Goal: Task Accomplishment & Management: Manage account settings

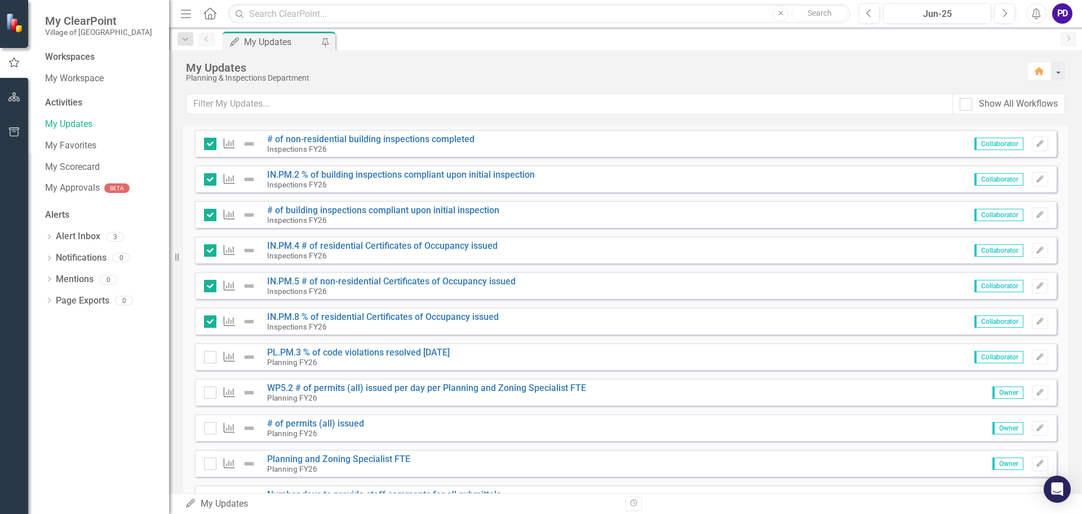
scroll to position [507, 0]
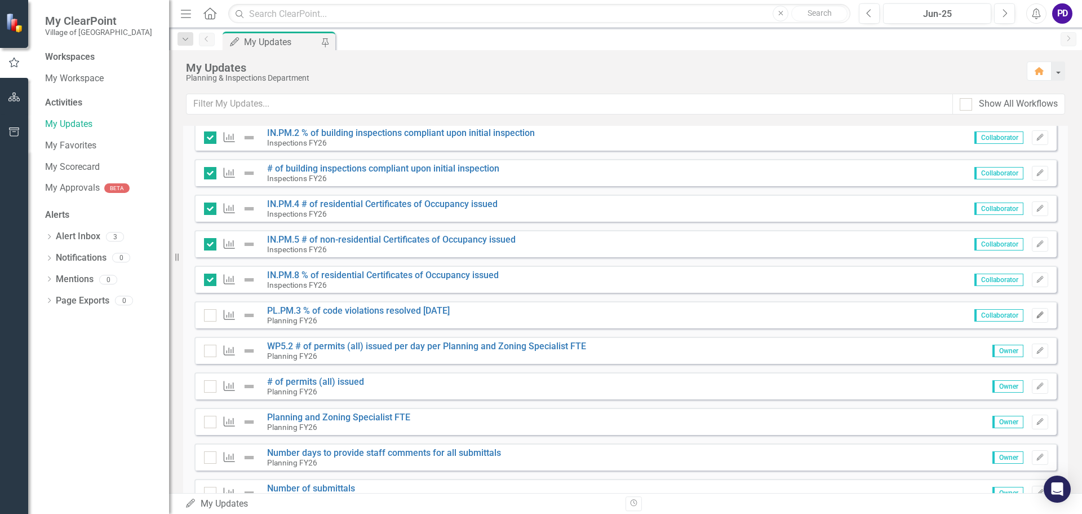
click at [1037, 313] on icon "button" at bounding box center [1040, 314] width 7 height 7
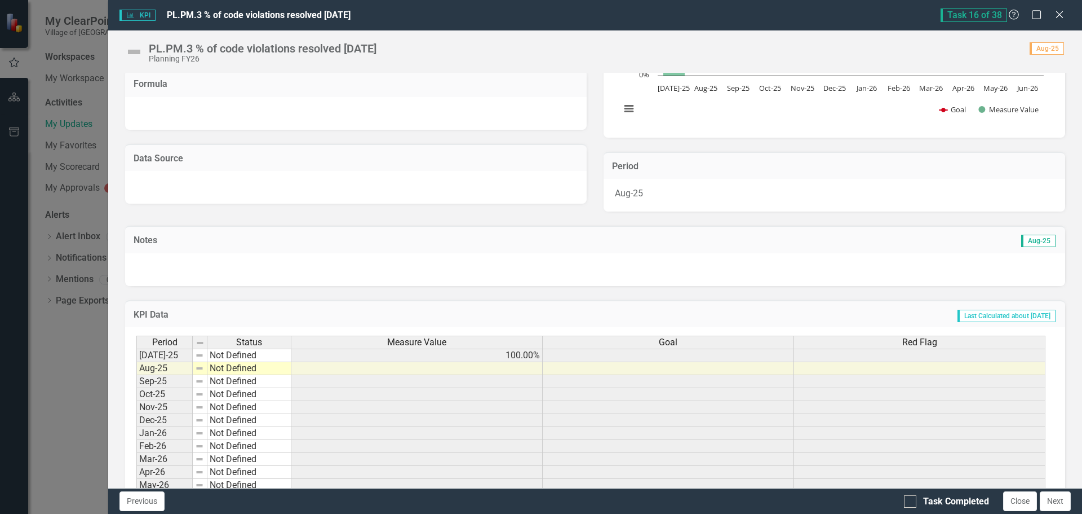
scroll to position [197, 0]
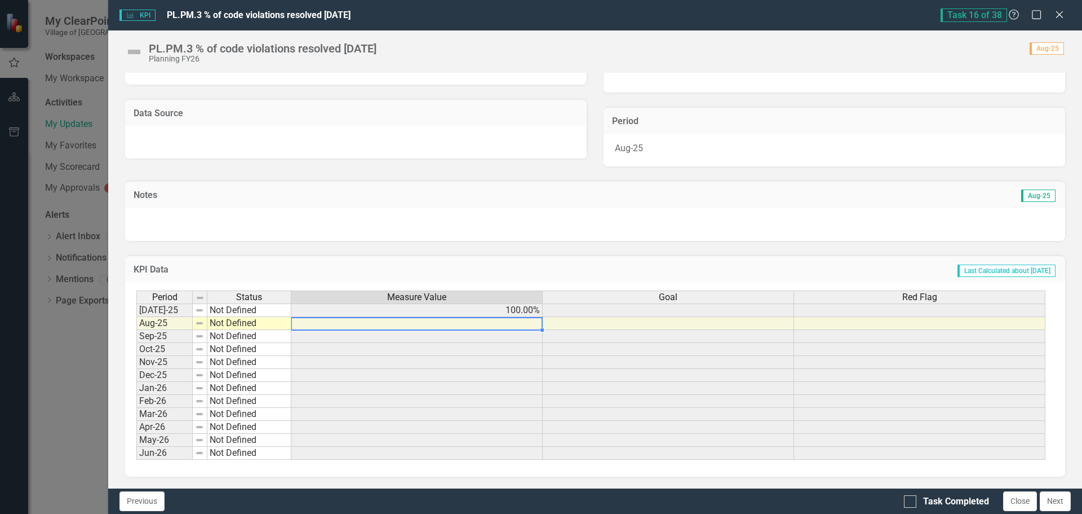
click at [524, 322] on td at bounding box center [416, 323] width 251 height 13
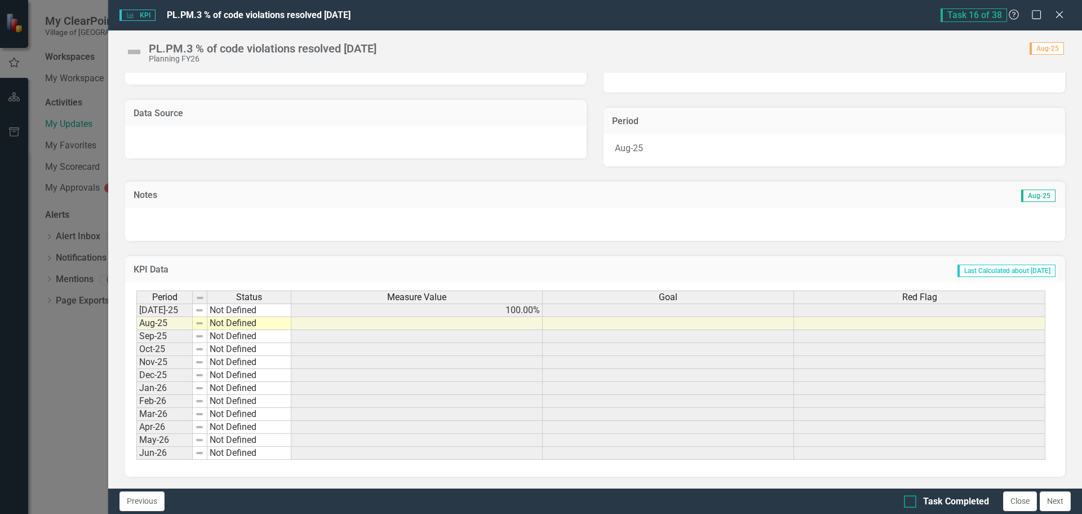
click at [913, 502] on div at bounding box center [910, 501] width 12 height 12
click at [912, 502] on input "Task Completed" at bounding box center [907, 498] width 7 height 7
checkbox input "true"
click at [1062, 500] on button "Next" at bounding box center [1055, 501] width 31 height 20
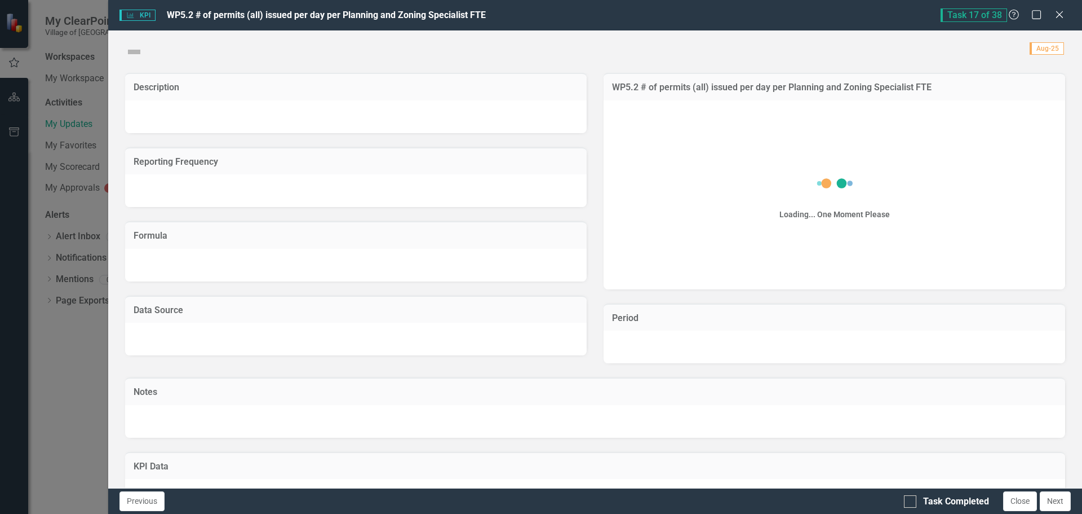
checkbox input "true"
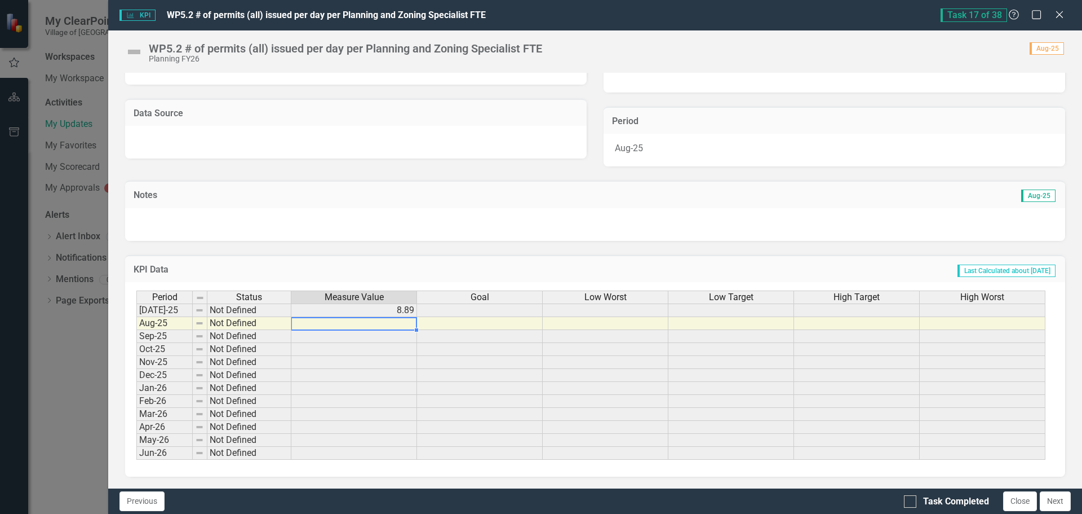
click at [398, 321] on td at bounding box center [354, 323] width 126 height 13
click at [913, 503] on div at bounding box center [910, 501] width 12 height 12
click at [912, 502] on input "Task Completed" at bounding box center [907, 498] width 7 height 7
checkbox input "true"
click at [1049, 496] on button "Next" at bounding box center [1055, 501] width 31 height 20
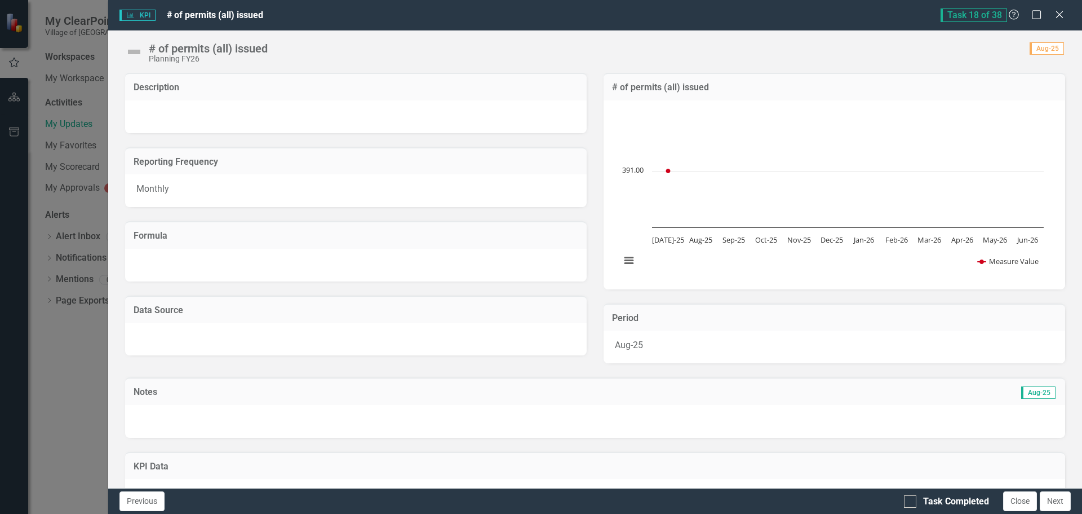
checkbox input "true"
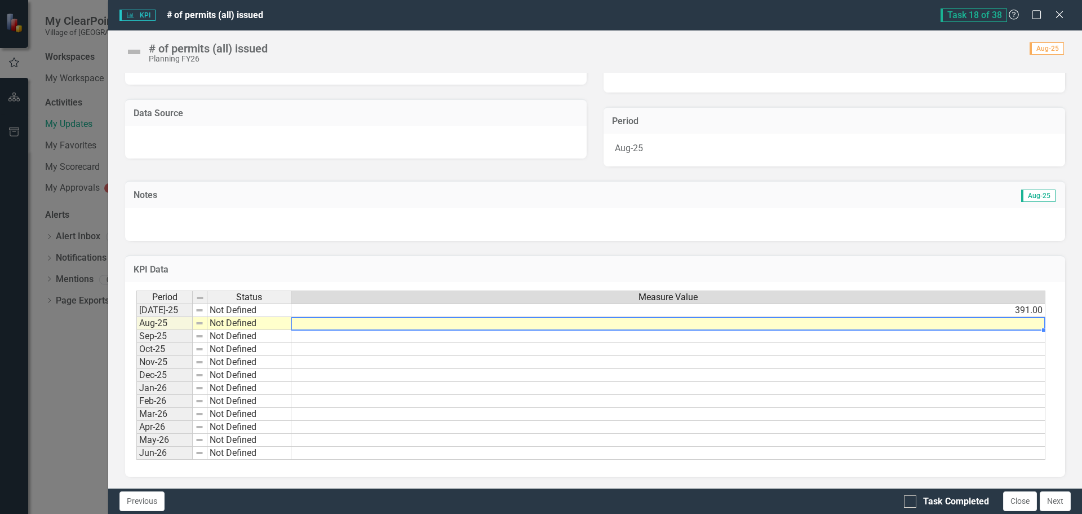
click at [967, 328] on td at bounding box center [668, 323] width 754 height 13
click at [983, 320] on td at bounding box center [668, 323] width 754 height 13
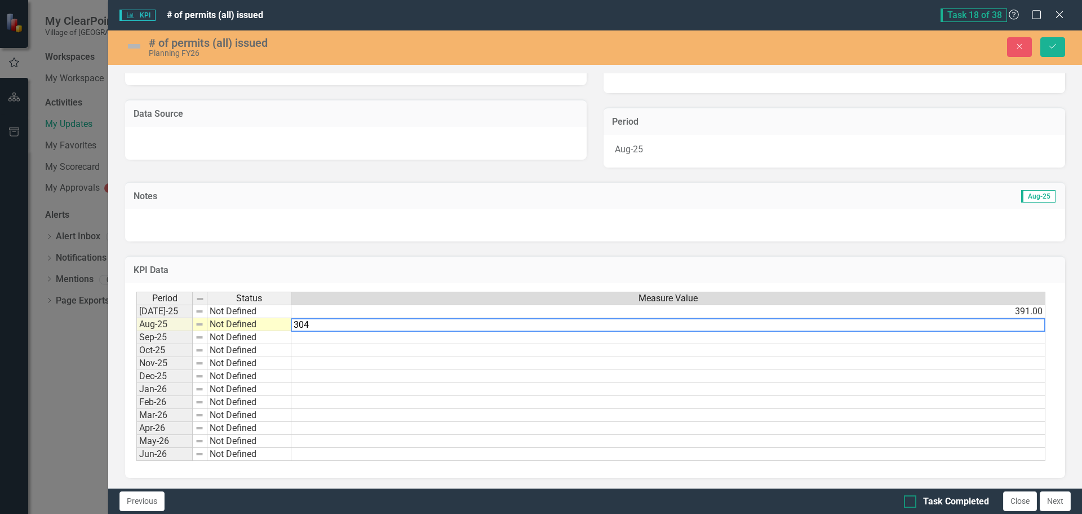
type textarea "304"
click at [914, 502] on div at bounding box center [910, 501] width 12 height 12
click at [912, 502] on input "Task Completed" at bounding box center [907, 498] width 7 height 7
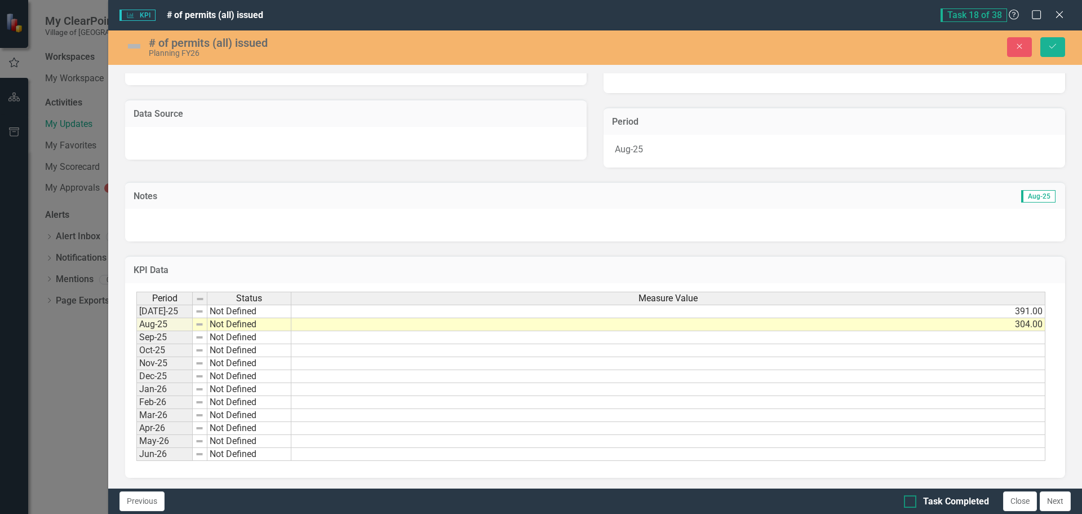
checkbox input "true"
click at [1053, 45] on icon "Save" at bounding box center [1053, 46] width 10 height 8
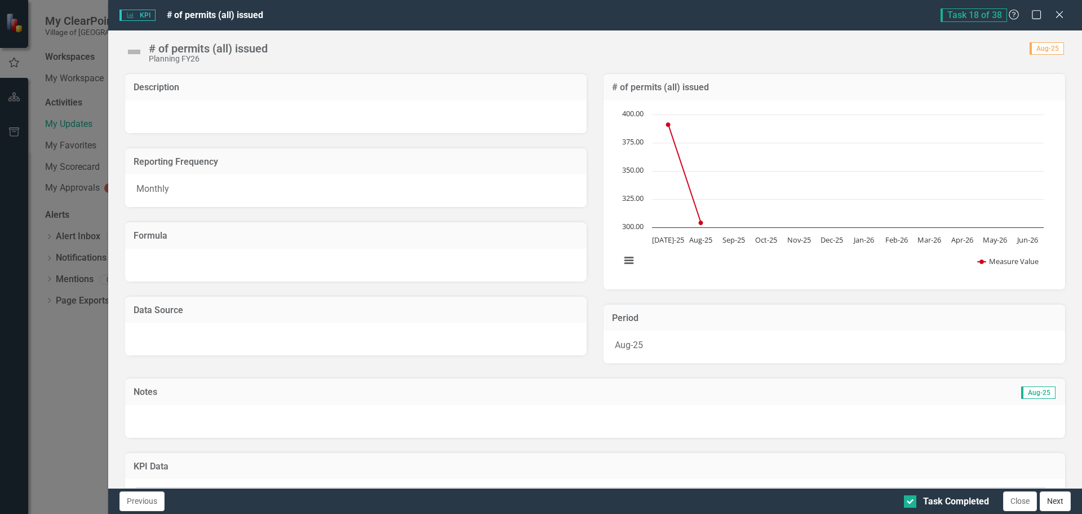
click at [1061, 502] on button "Next" at bounding box center [1055, 501] width 31 height 20
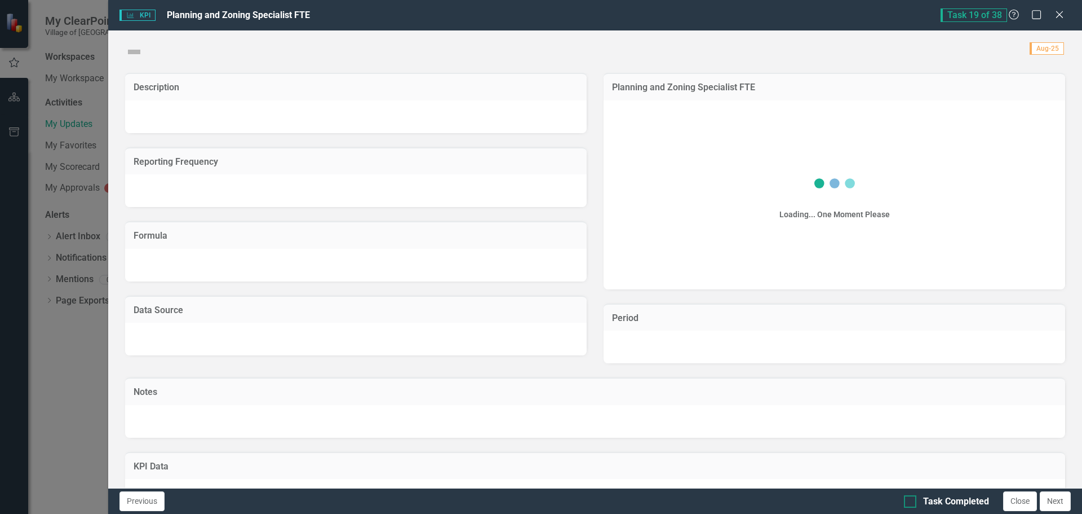
checkbox input "true"
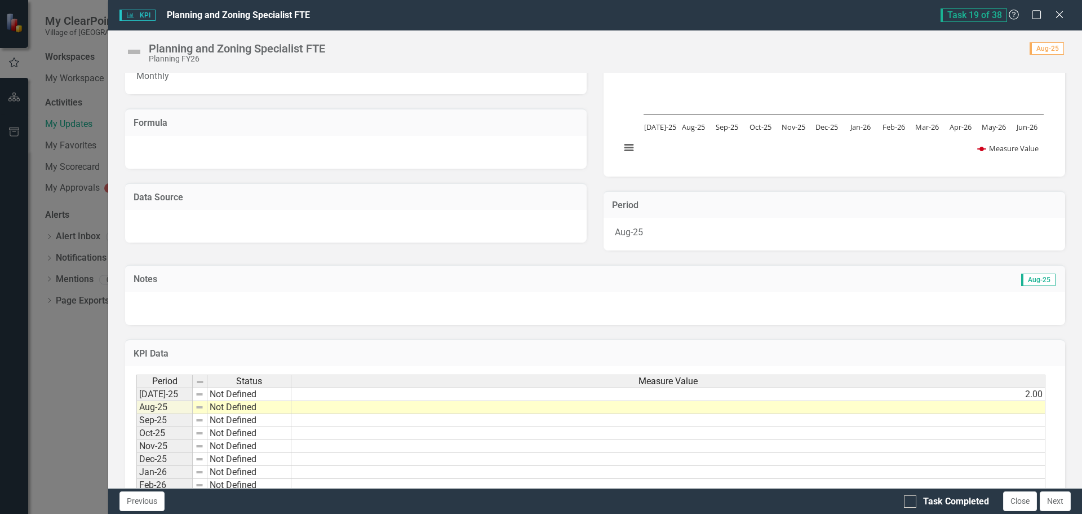
scroll to position [169, 0]
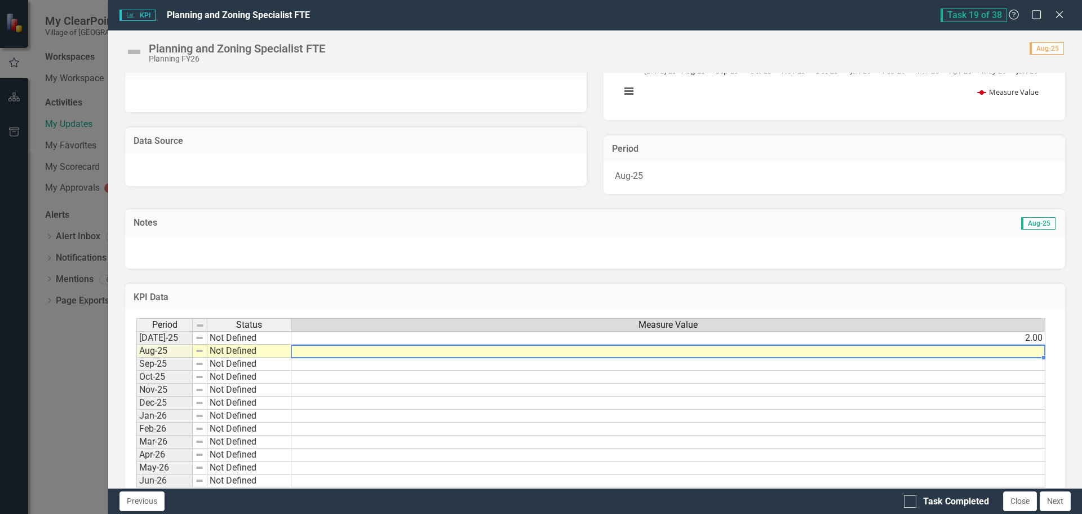
click at [957, 350] on td at bounding box center [668, 350] width 754 height 13
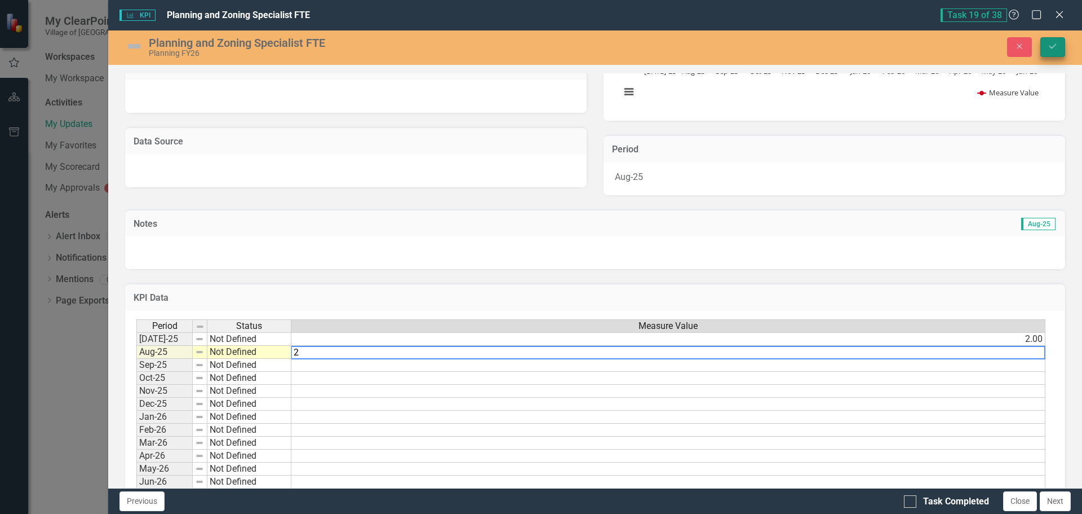
type textarea "2"
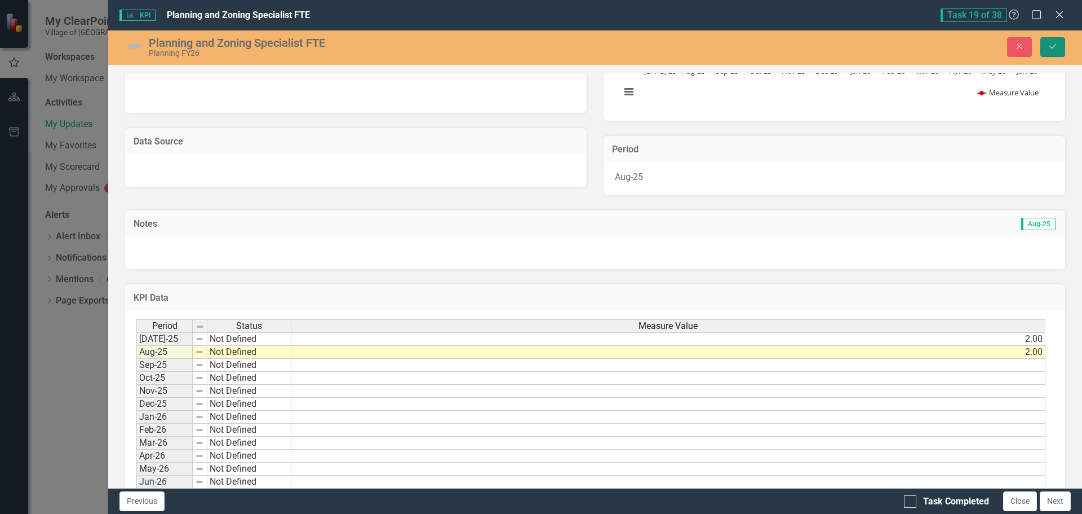
click at [1057, 48] on icon "Save" at bounding box center [1053, 46] width 10 height 8
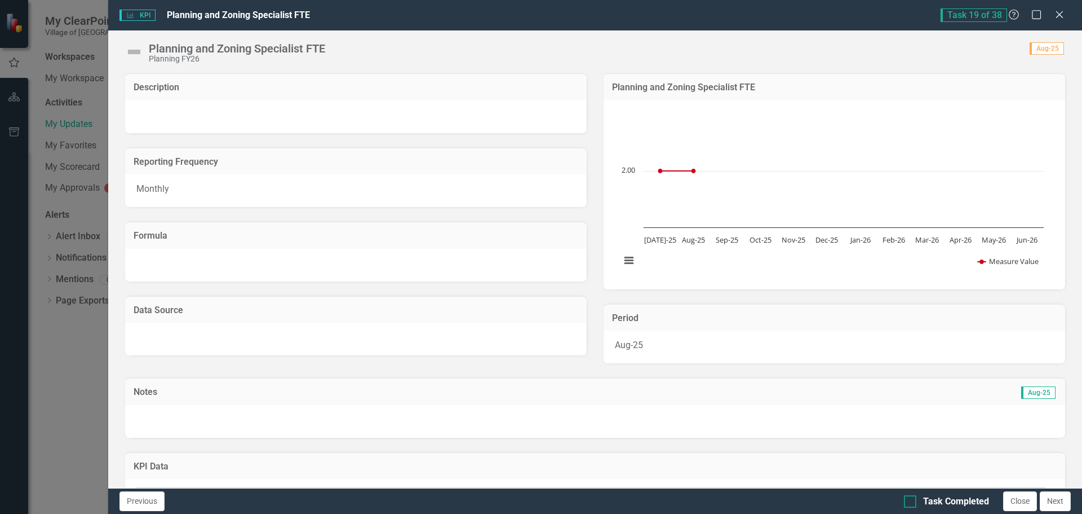
click at [910, 507] on div at bounding box center [910, 501] width 12 height 12
click at [910, 502] on input "Task Completed" at bounding box center [907, 498] width 7 height 7
checkbox input "true"
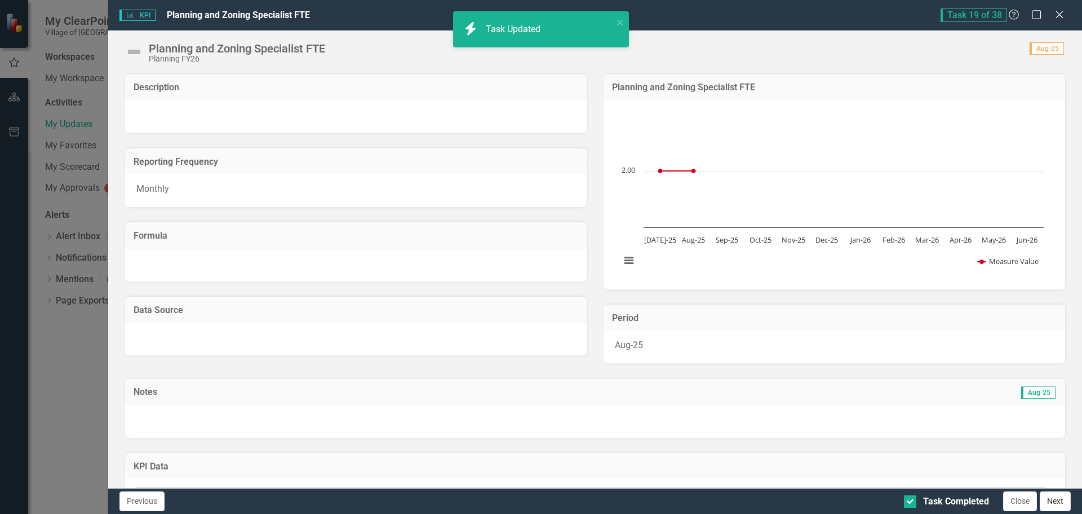
click at [1049, 496] on button "Next" at bounding box center [1055, 501] width 31 height 20
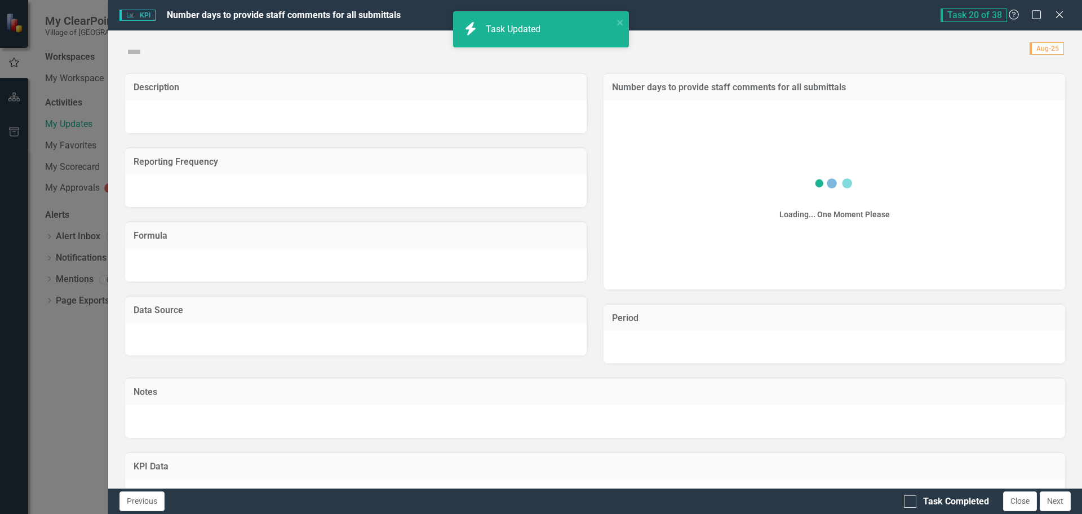
checkbox input "true"
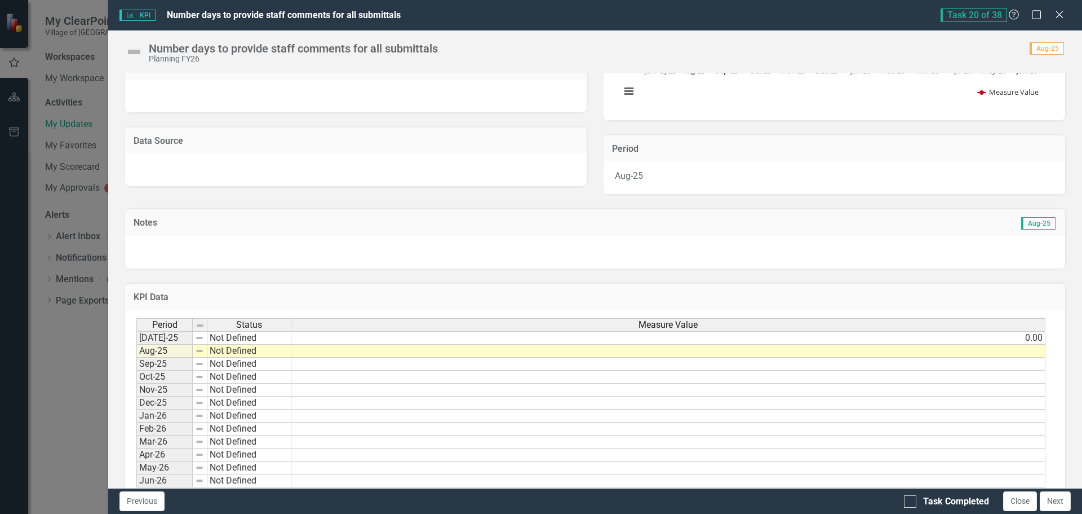
click at [1027, 346] on td at bounding box center [668, 350] width 754 height 13
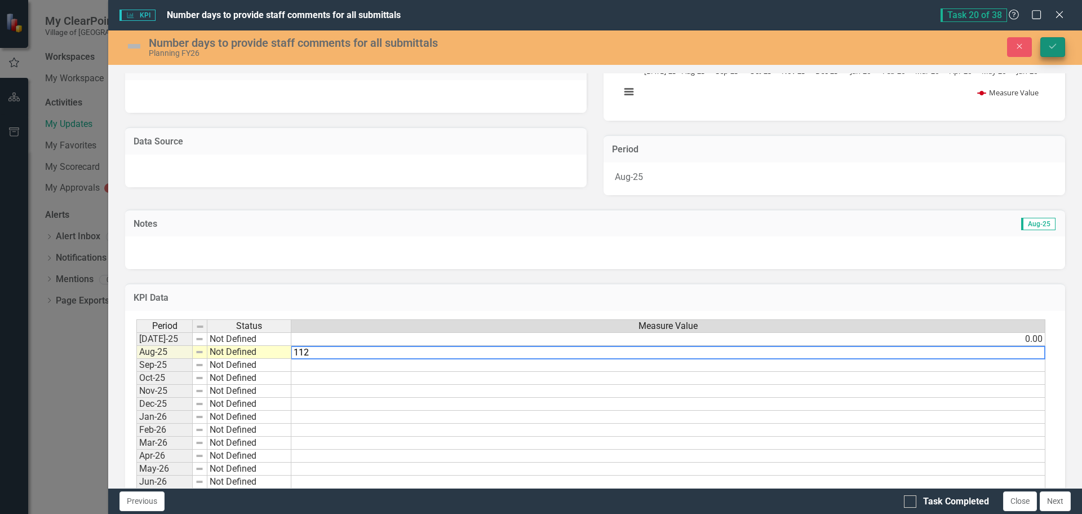
type textarea "112"
click at [1055, 38] on button "Save" at bounding box center [1053, 47] width 25 height 20
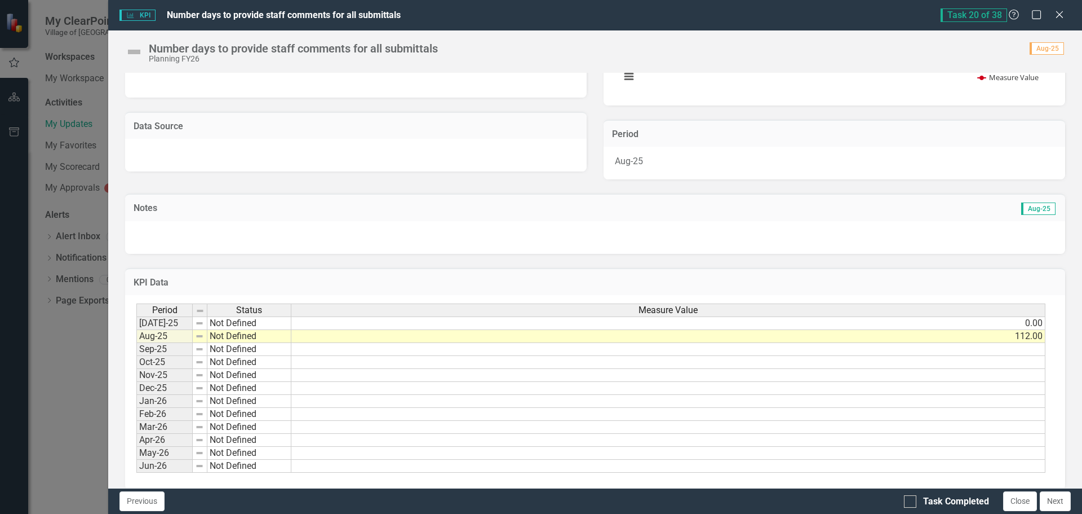
scroll to position [197, 0]
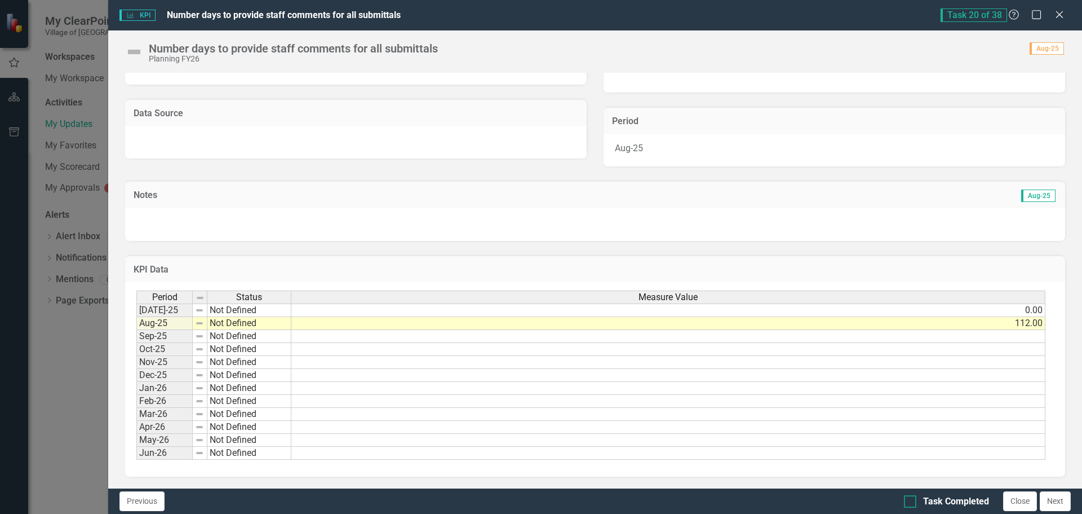
click at [911, 504] on div at bounding box center [910, 501] width 12 height 12
click at [911, 502] on input "Task Completed" at bounding box center [907, 498] width 7 height 7
checkbox input "true"
click at [1057, 502] on button "Next" at bounding box center [1055, 501] width 31 height 20
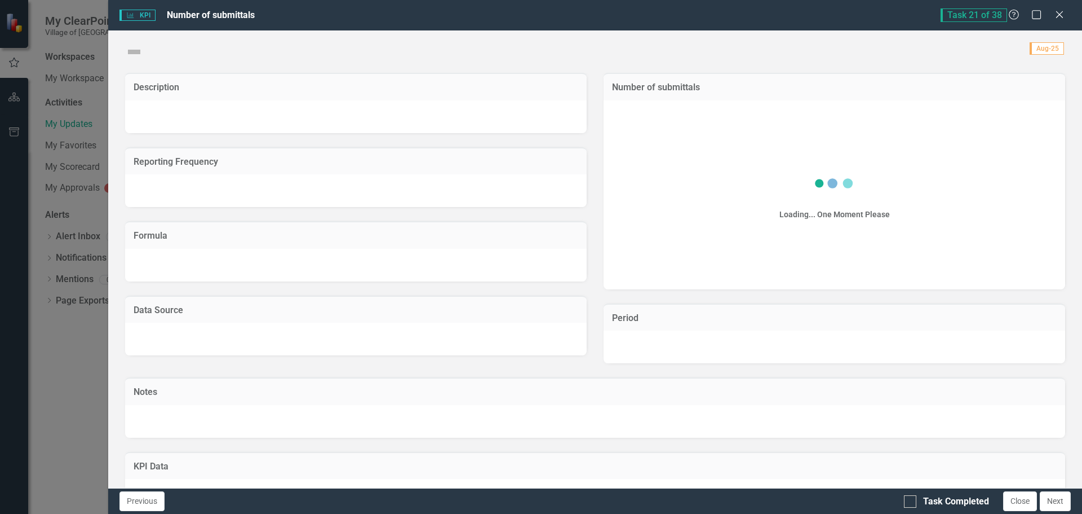
checkbox input "true"
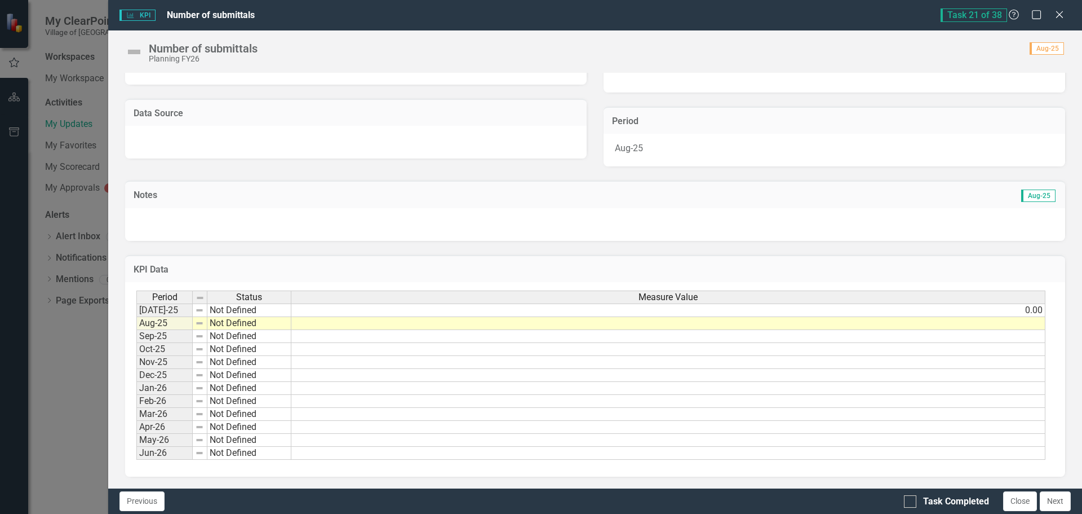
click at [1000, 327] on td at bounding box center [668, 323] width 754 height 13
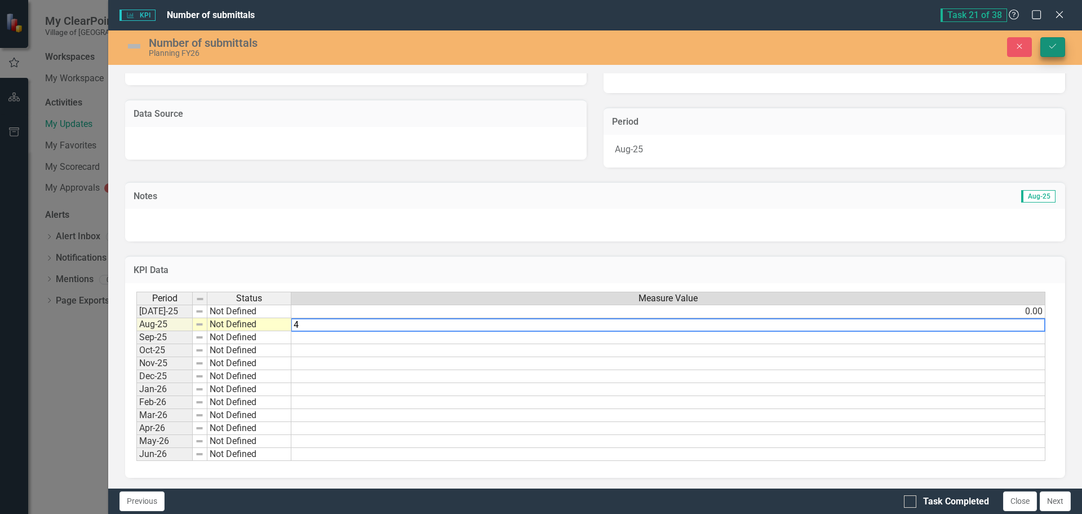
type textarea "4"
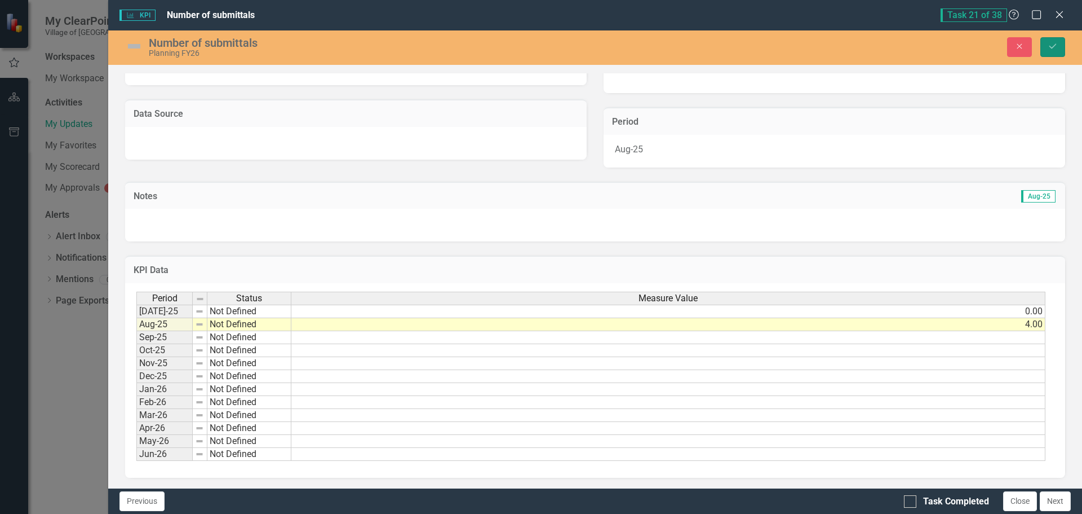
click at [1050, 42] on icon "Save" at bounding box center [1053, 46] width 10 height 8
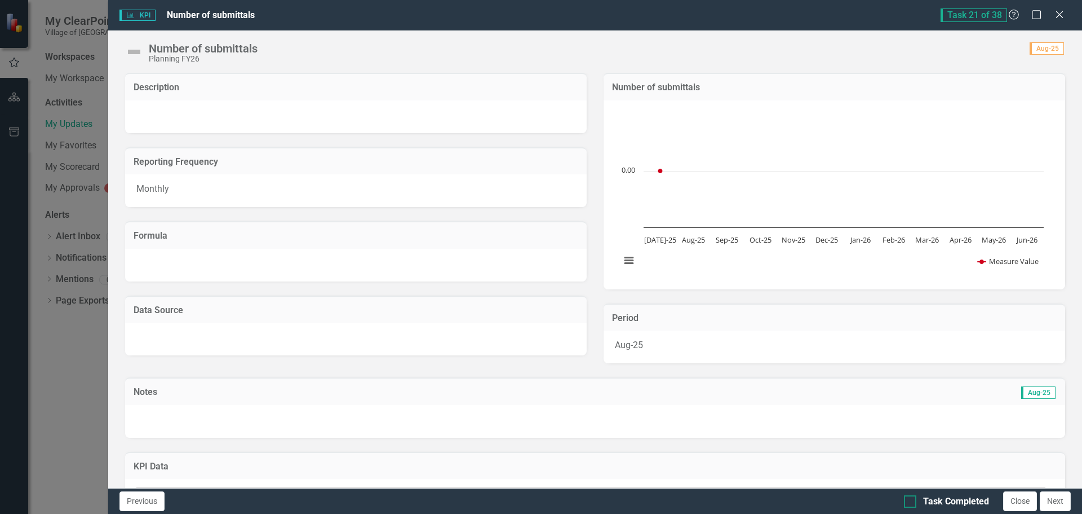
click at [911, 500] on input "Task Completed" at bounding box center [907, 498] width 7 height 7
checkbox input "true"
click at [1052, 500] on button "Next" at bounding box center [1055, 501] width 31 height 20
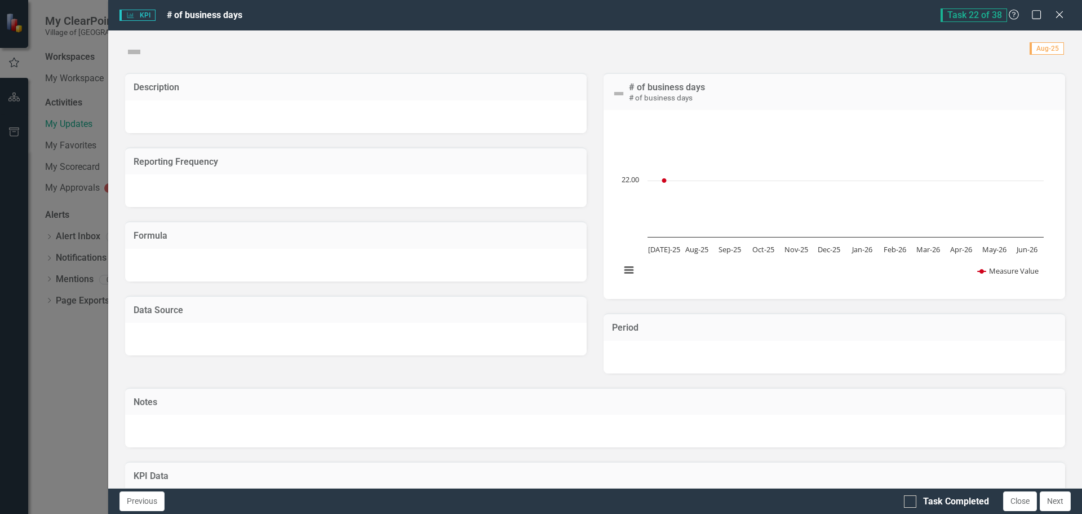
checkbox input "true"
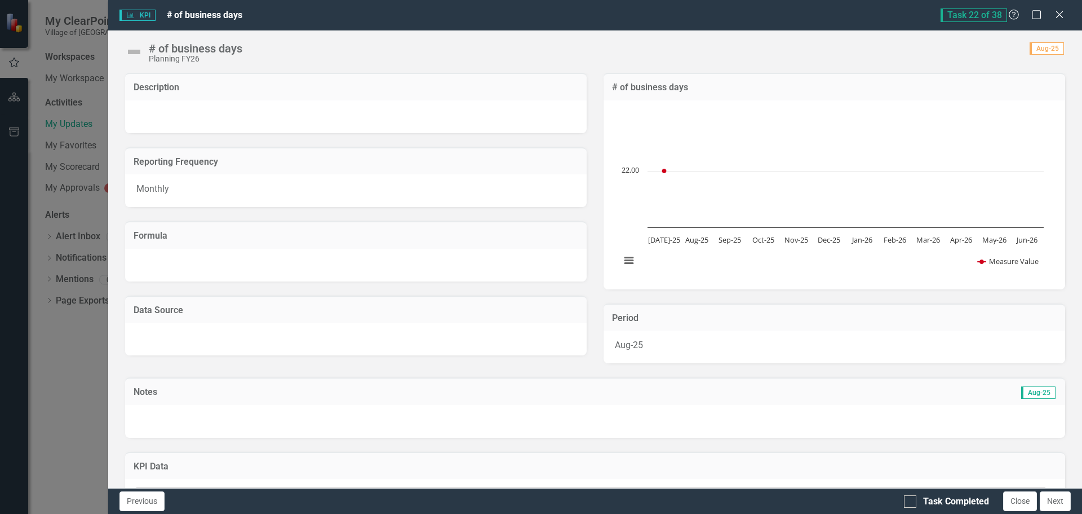
scroll to position [113, 0]
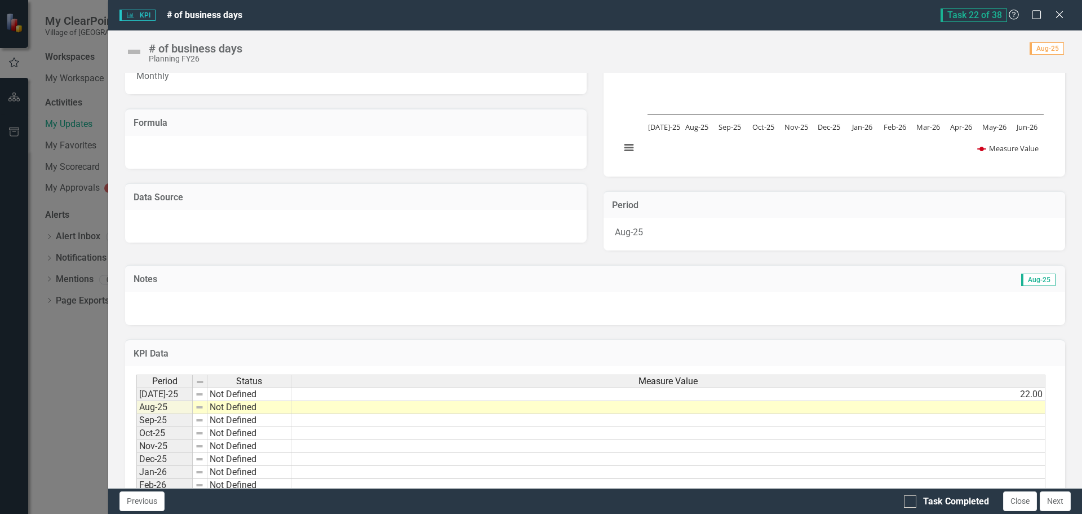
click at [1028, 410] on td at bounding box center [668, 407] width 754 height 13
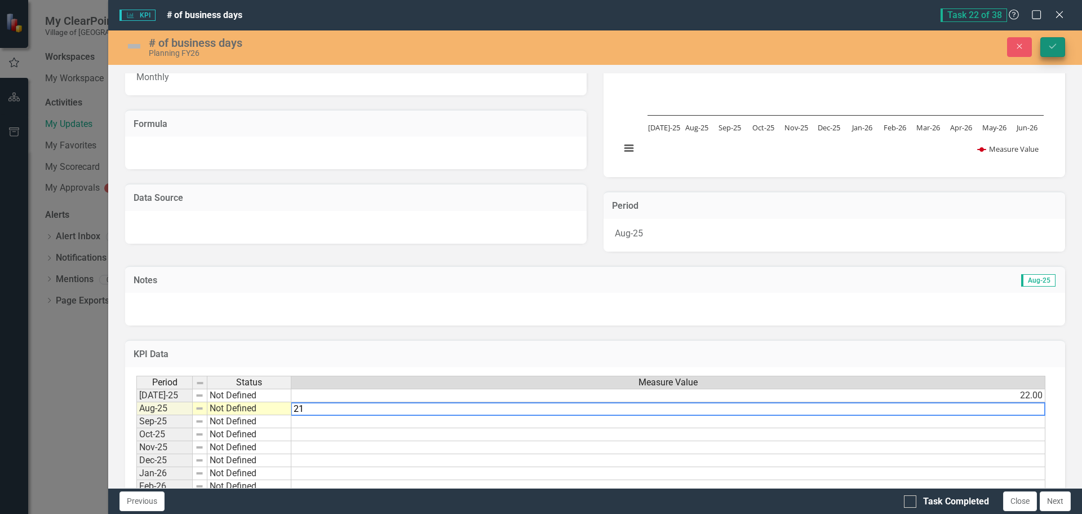
type textarea "21"
click at [1053, 48] on icon "Save" at bounding box center [1053, 46] width 10 height 8
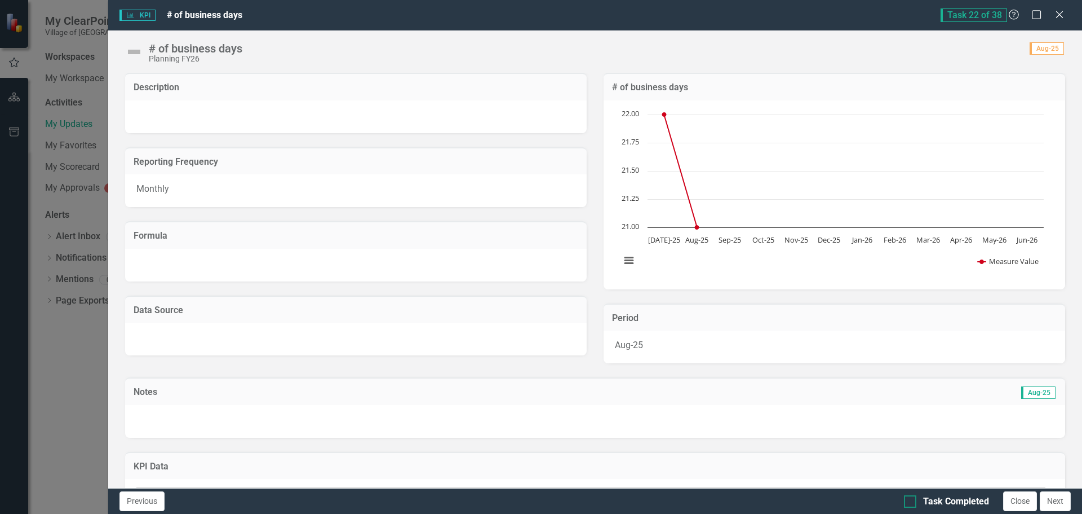
click at [913, 501] on div at bounding box center [910, 501] width 12 height 12
click at [912, 501] on input "Task Completed" at bounding box center [907, 498] width 7 height 7
checkbox input "true"
click at [1067, 500] on button "Next" at bounding box center [1055, 501] width 31 height 20
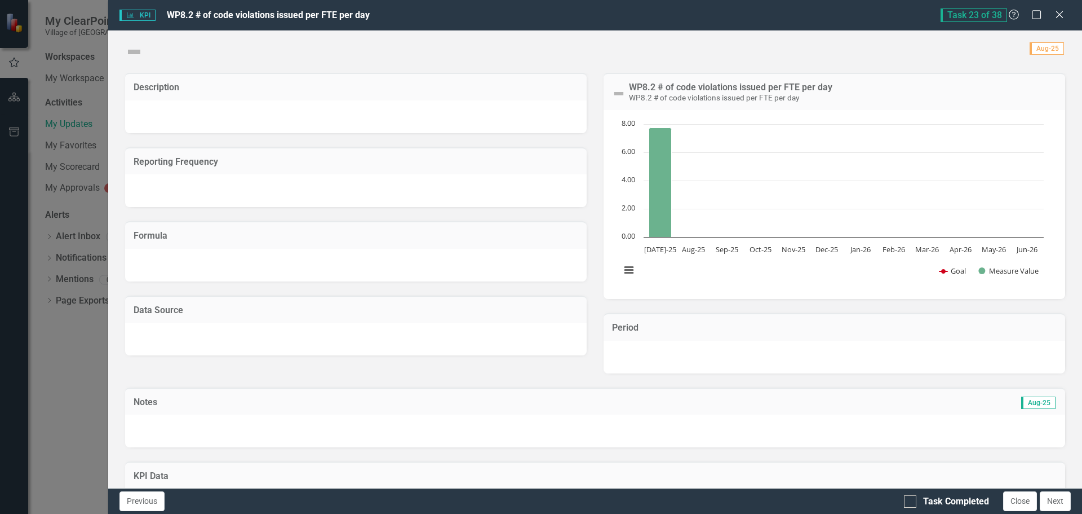
checkbox input "true"
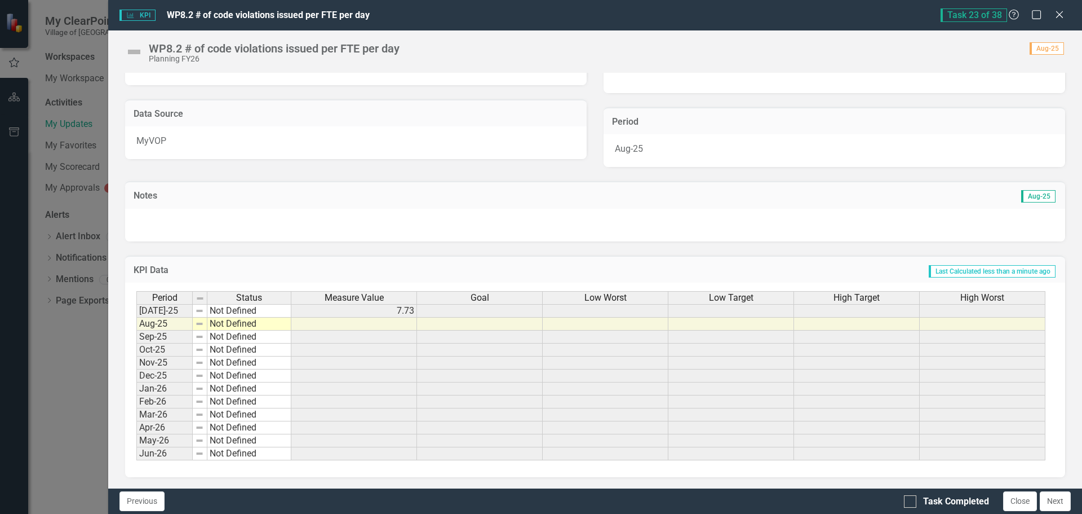
scroll to position [197, 0]
click at [341, 325] on td at bounding box center [354, 323] width 126 height 13
click at [911, 499] on input "Task Completed" at bounding box center [907, 498] width 7 height 7
checkbox input "true"
click at [1045, 497] on button "Next" at bounding box center [1055, 501] width 31 height 20
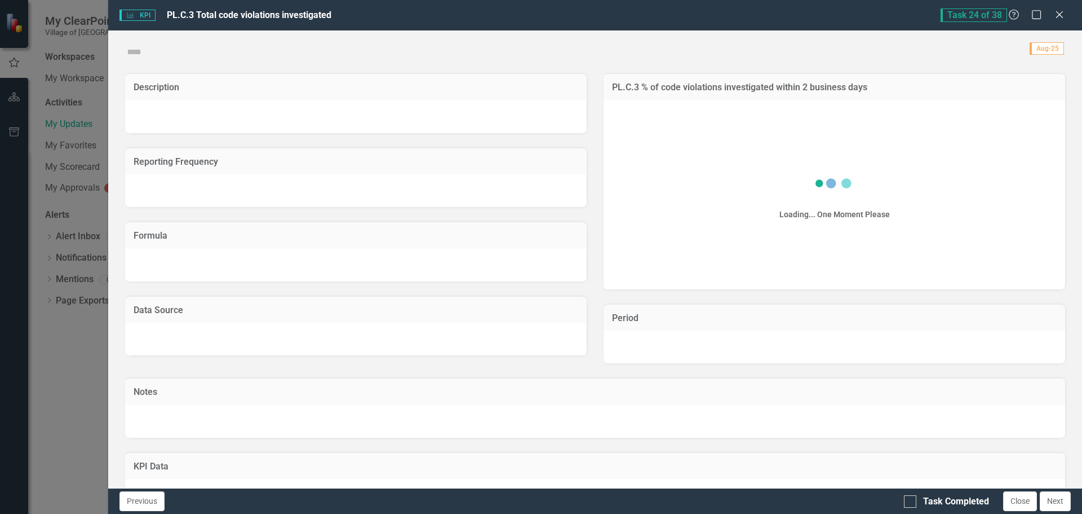
checkbox input "true"
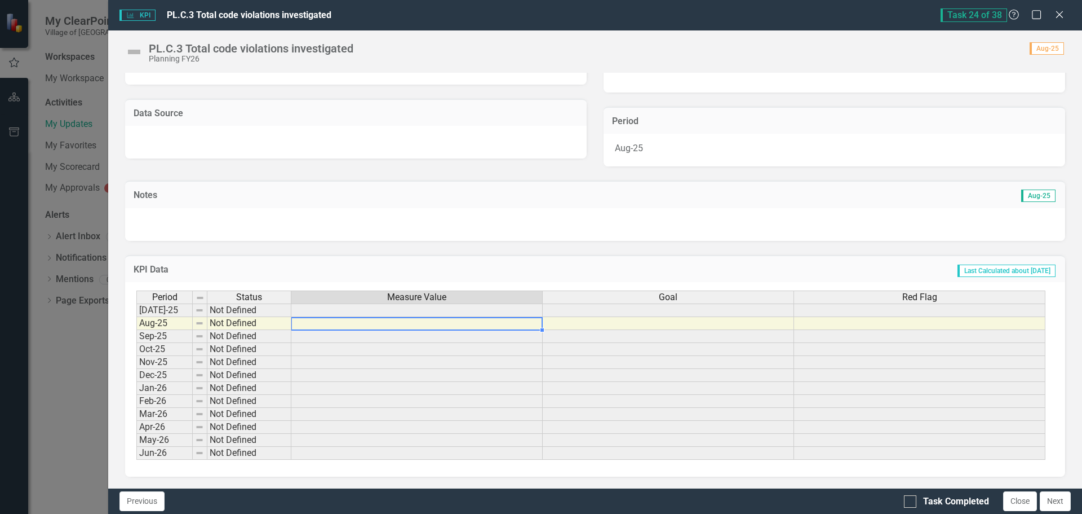
click at [372, 325] on td at bounding box center [416, 323] width 251 height 13
click at [911, 498] on input "Task Completed" at bounding box center [907, 498] width 7 height 7
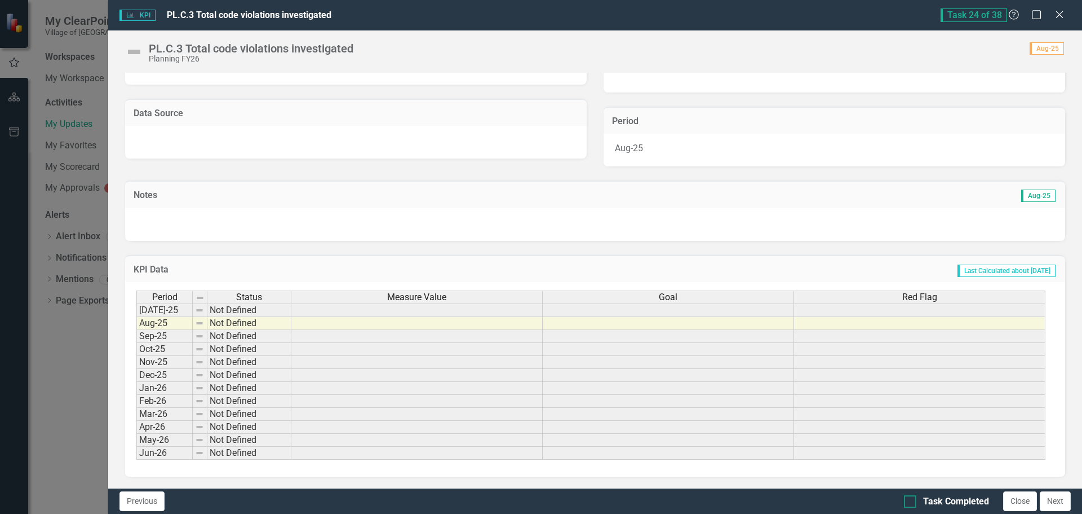
checkbox input "true"
click at [1058, 500] on button "Next" at bounding box center [1055, 501] width 31 height 20
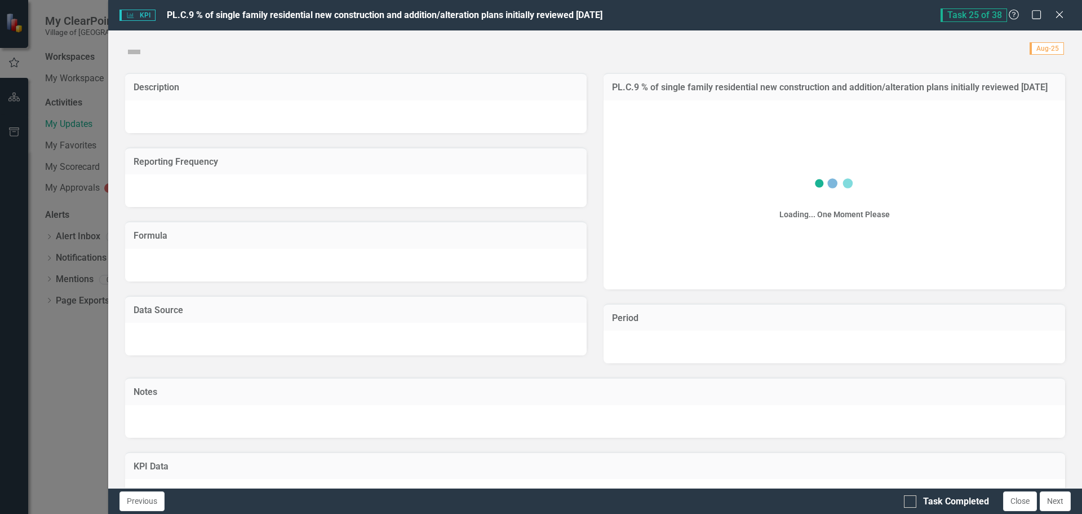
checkbox input "true"
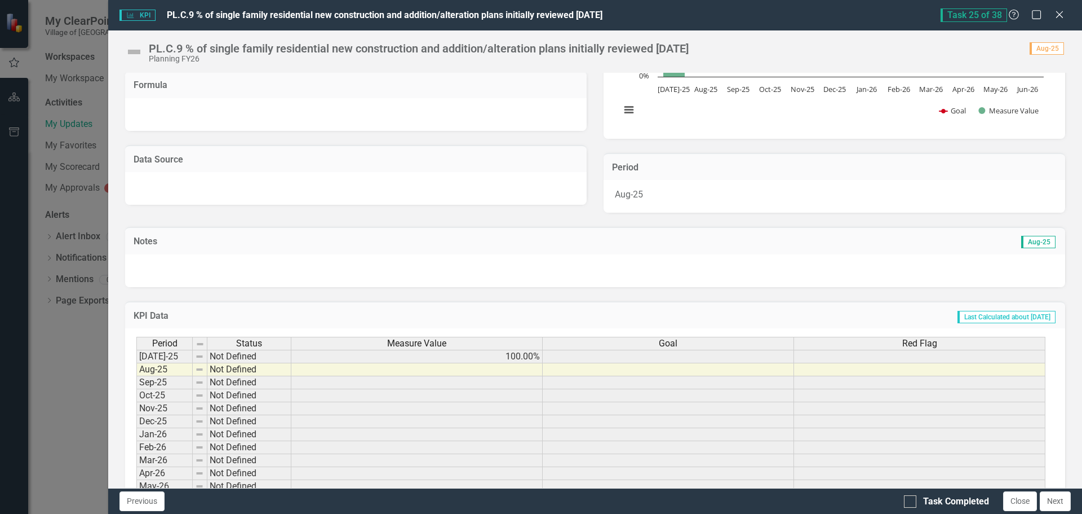
scroll to position [169, 0]
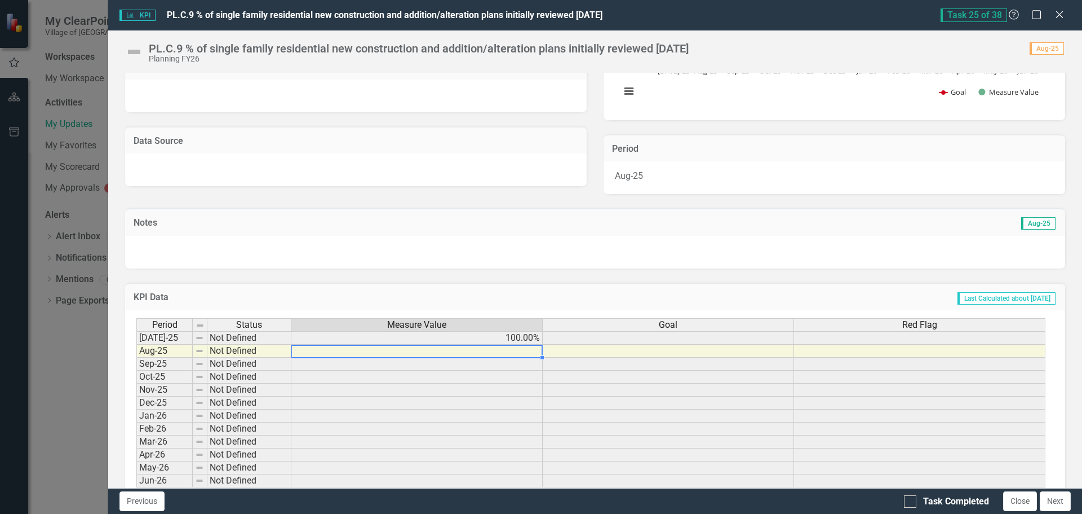
click at [473, 357] on td at bounding box center [416, 350] width 251 height 13
click at [912, 492] on div "Task Completed Close Next" at bounding box center [989, 501] width 170 height 20
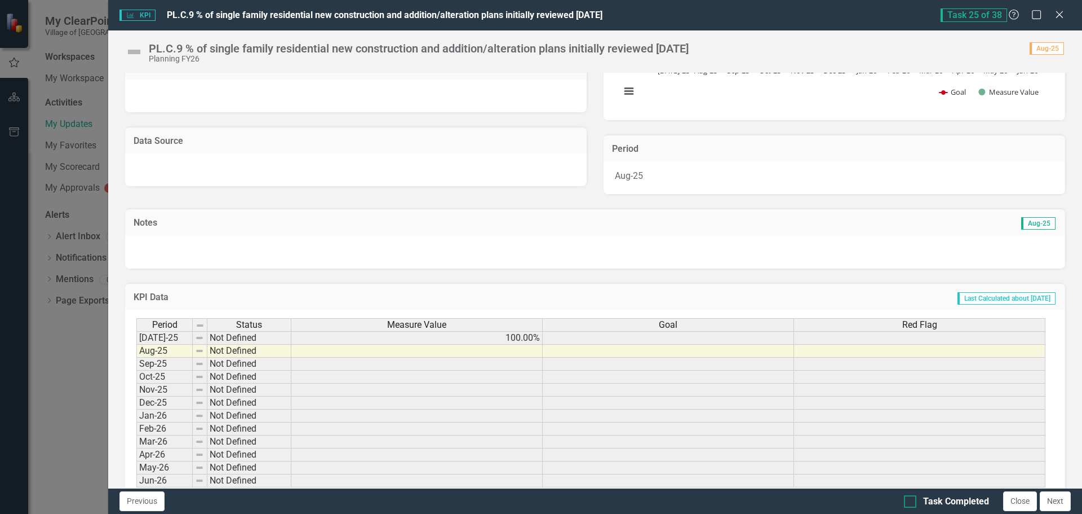
click at [914, 498] on div at bounding box center [910, 501] width 12 height 12
click at [912, 498] on input "Task Completed" at bounding box center [907, 498] width 7 height 7
checkbox input "true"
click at [1055, 496] on button "Next" at bounding box center [1055, 501] width 31 height 20
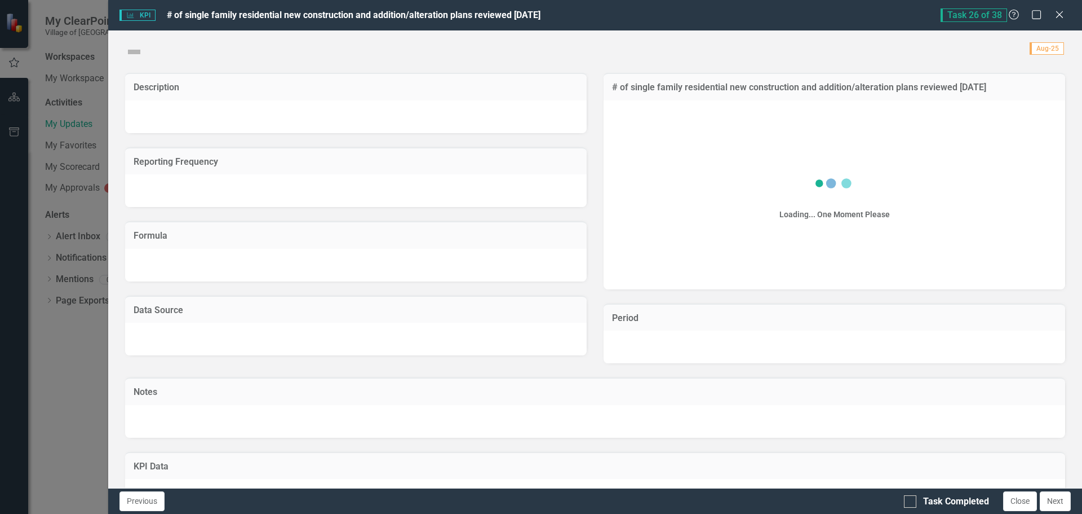
checkbox input "true"
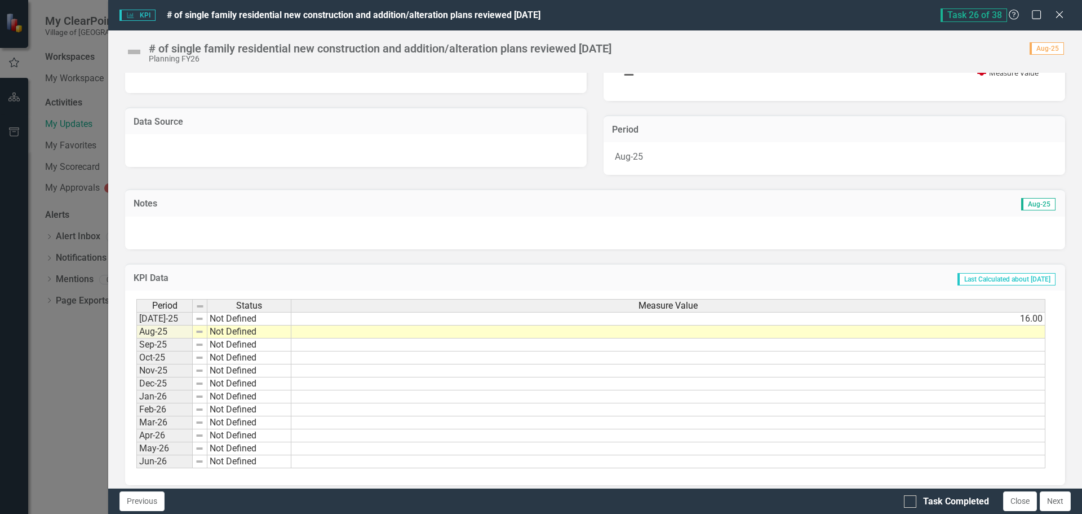
scroll to position [197, 0]
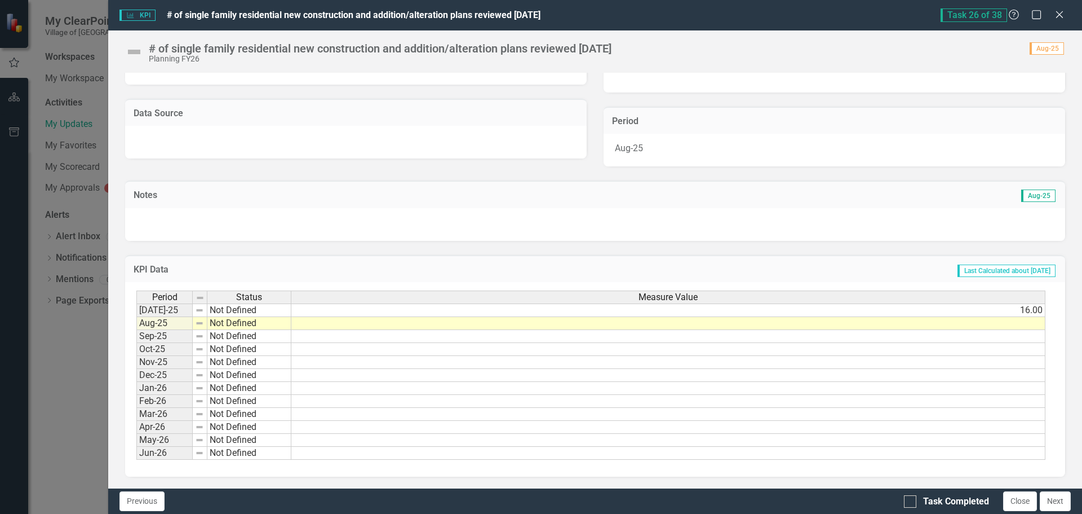
click at [793, 326] on td at bounding box center [668, 323] width 754 height 13
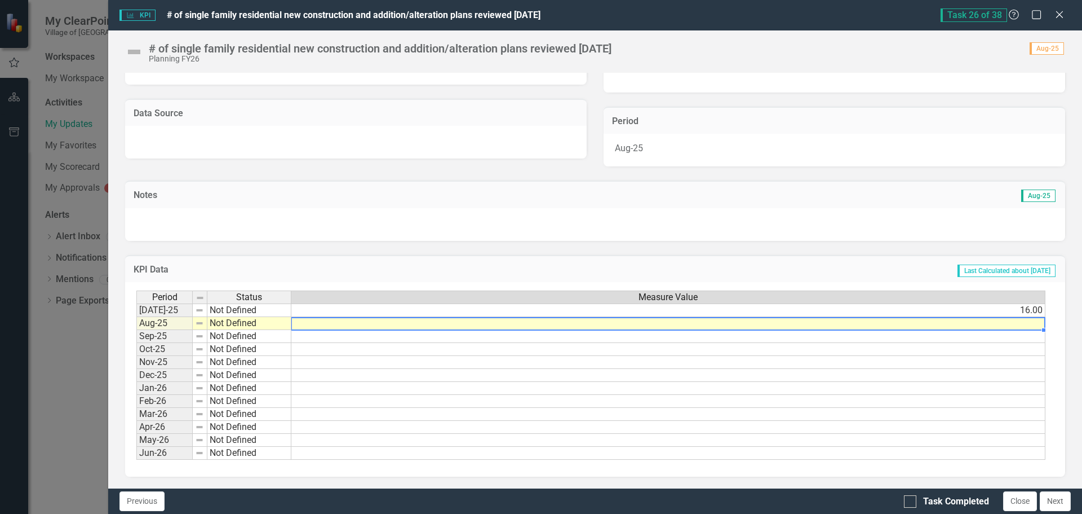
click at [1023, 328] on td at bounding box center [668, 323] width 754 height 13
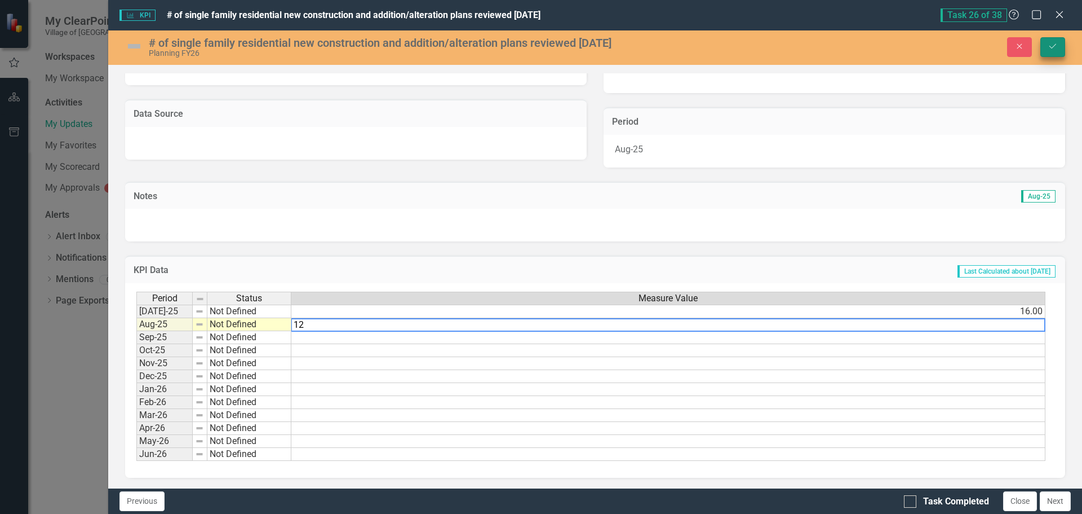
type textarea "12"
click at [1056, 45] on icon "submit" at bounding box center [1053, 46] width 7 height 5
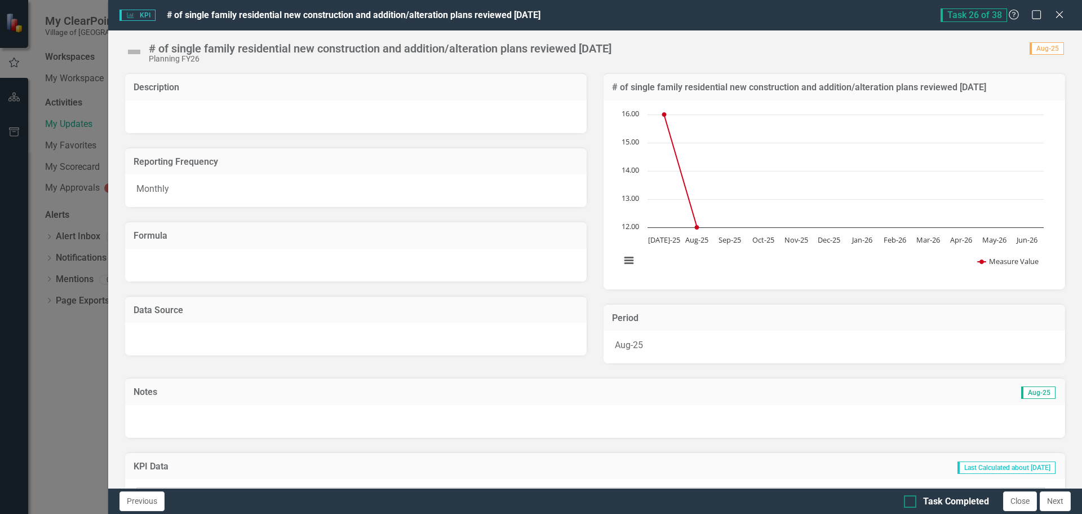
click at [912, 500] on div at bounding box center [910, 501] width 12 height 12
click at [912, 500] on input "Task Completed" at bounding box center [907, 498] width 7 height 7
checkbox input "true"
click at [1054, 495] on button "Next" at bounding box center [1055, 501] width 31 height 20
checkbox input "true"
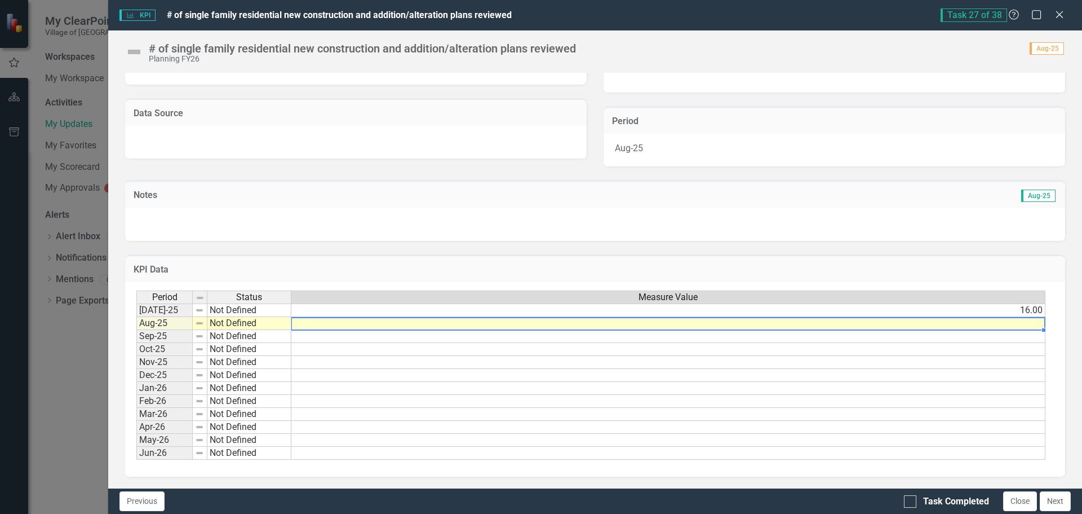
click at [1008, 324] on td at bounding box center [668, 323] width 754 height 13
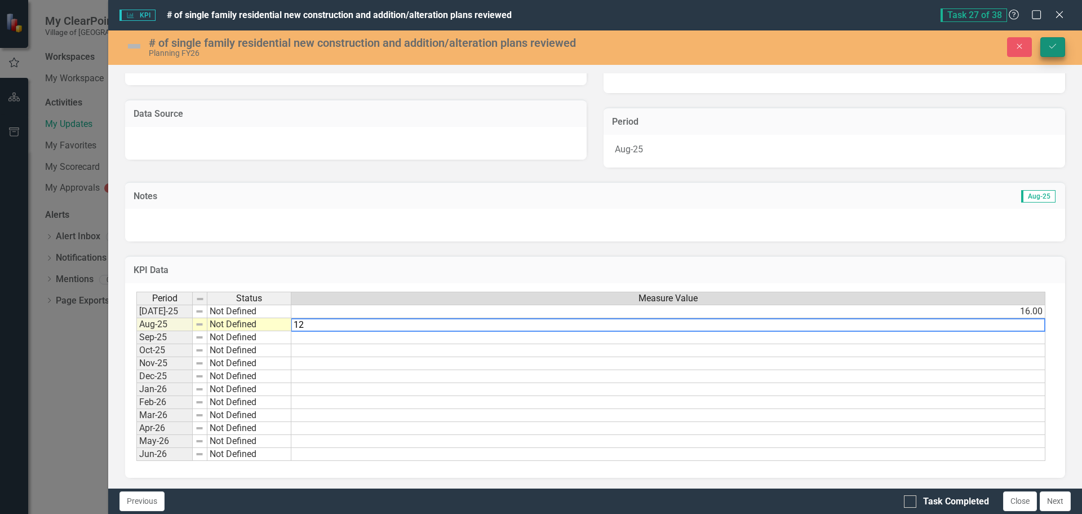
type textarea "12"
click at [1053, 50] on icon "Save" at bounding box center [1053, 46] width 10 height 8
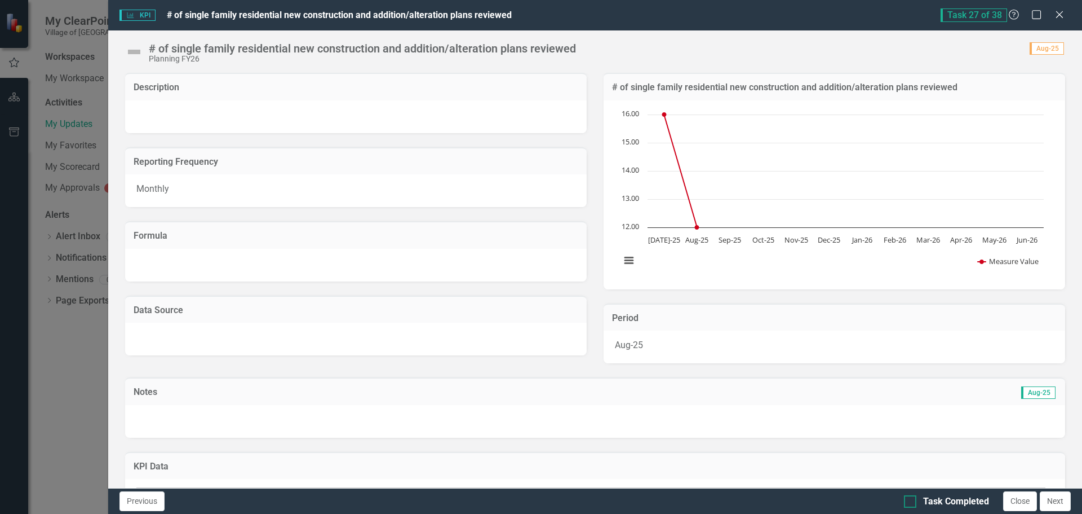
click at [912, 500] on div at bounding box center [910, 501] width 12 height 12
click at [912, 500] on input "Task Completed" at bounding box center [907, 498] width 7 height 7
checkbox input "true"
click at [1068, 500] on button "Next" at bounding box center [1055, 501] width 31 height 20
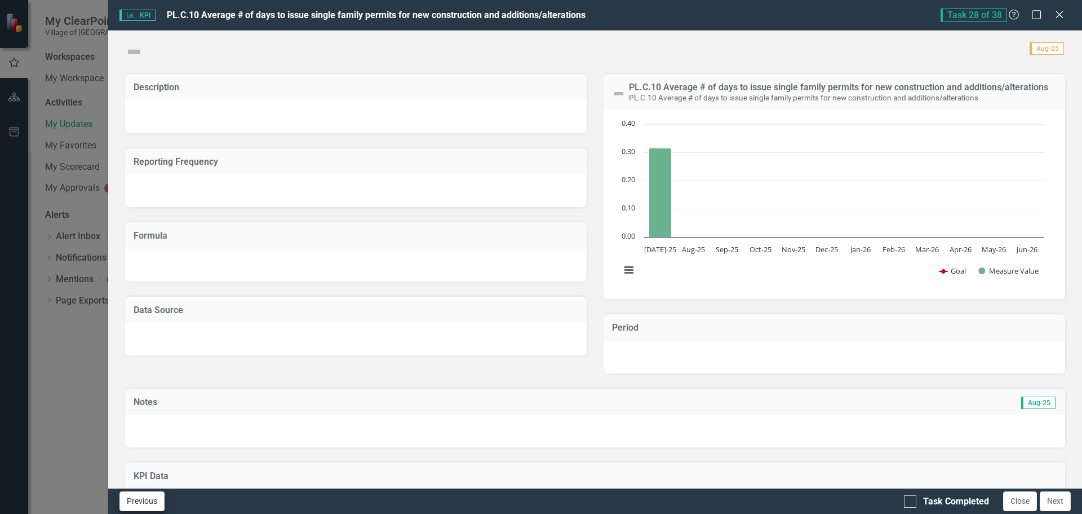
checkbox input "true"
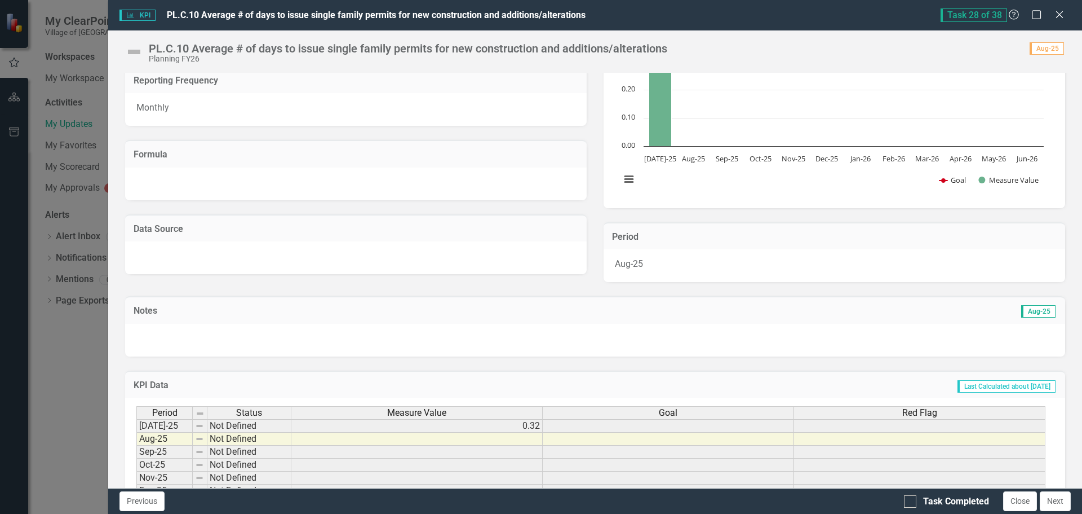
scroll to position [169, 0]
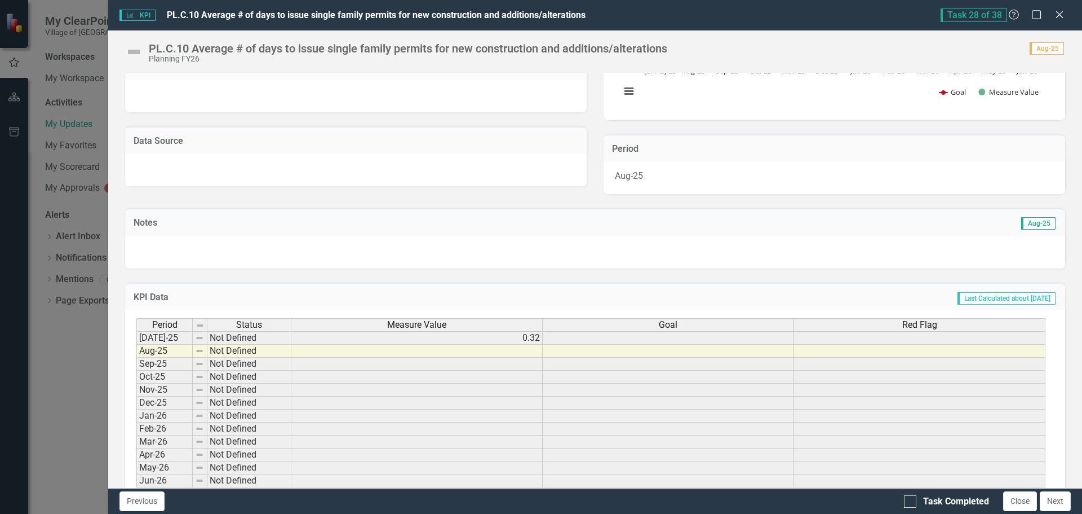
click at [479, 350] on td at bounding box center [416, 350] width 251 height 13
click at [911, 500] on input "Task Completed" at bounding box center [907, 498] width 7 height 7
checkbox input "true"
click at [1059, 499] on button "Next" at bounding box center [1055, 501] width 31 height 20
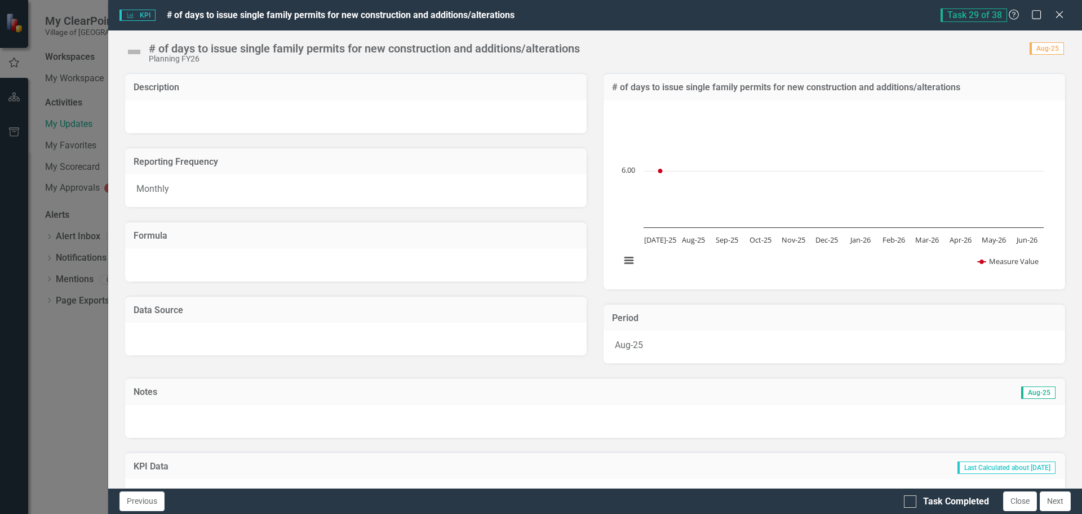
checkbox input "true"
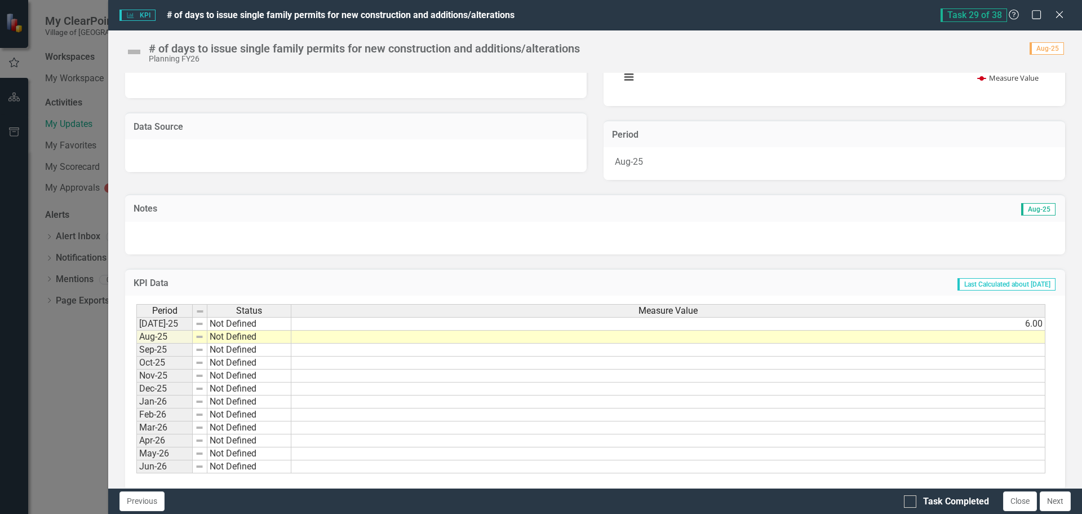
scroll to position [197, 0]
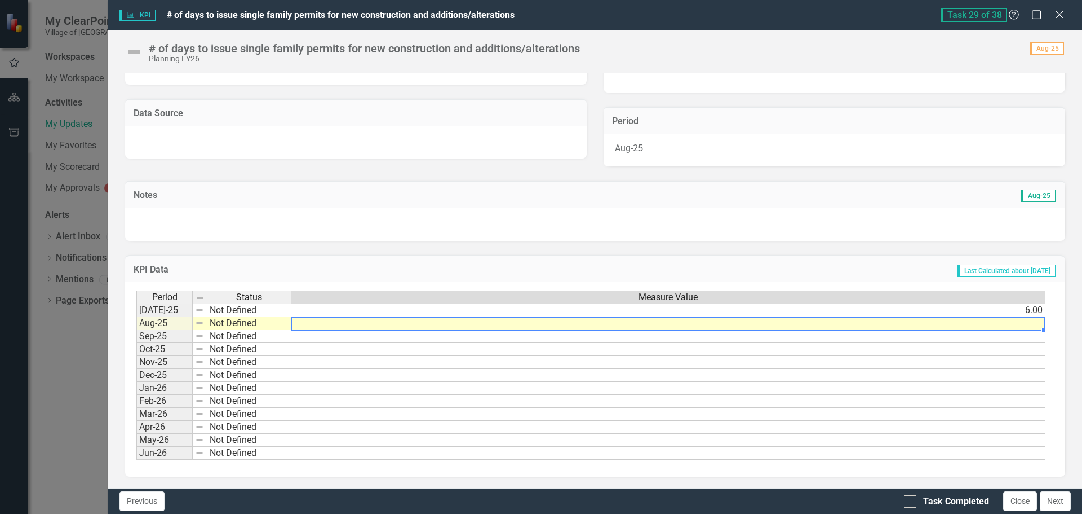
click at [992, 323] on td at bounding box center [668, 323] width 754 height 13
click at [1032, 320] on td at bounding box center [668, 323] width 754 height 13
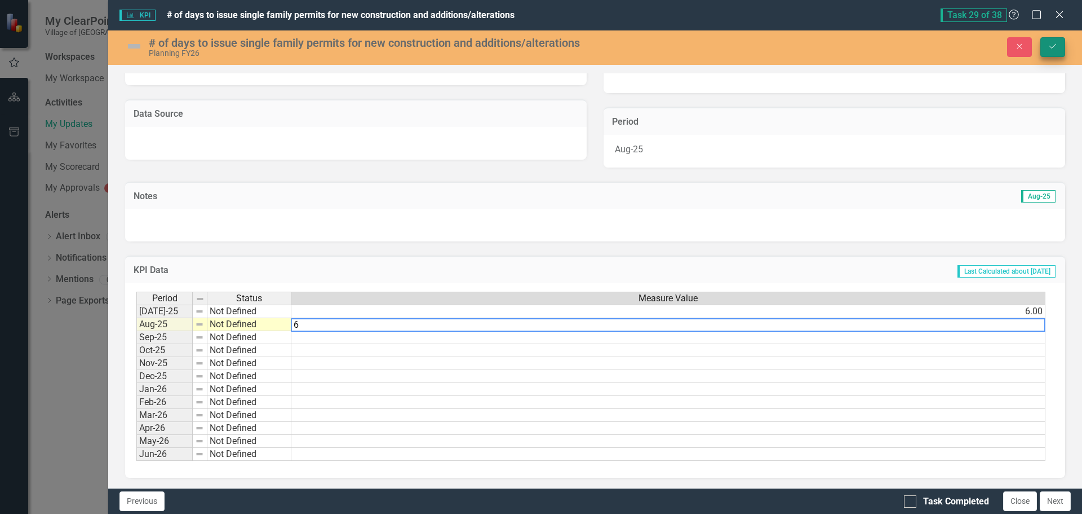
type textarea "6"
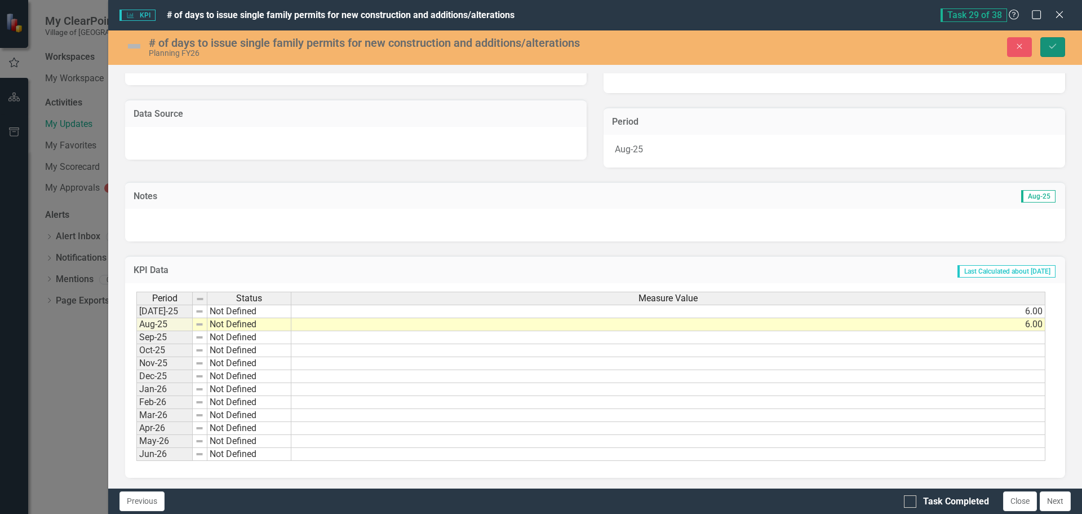
click at [1058, 44] on icon "Save" at bounding box center [1053, 46] width 10 height 8
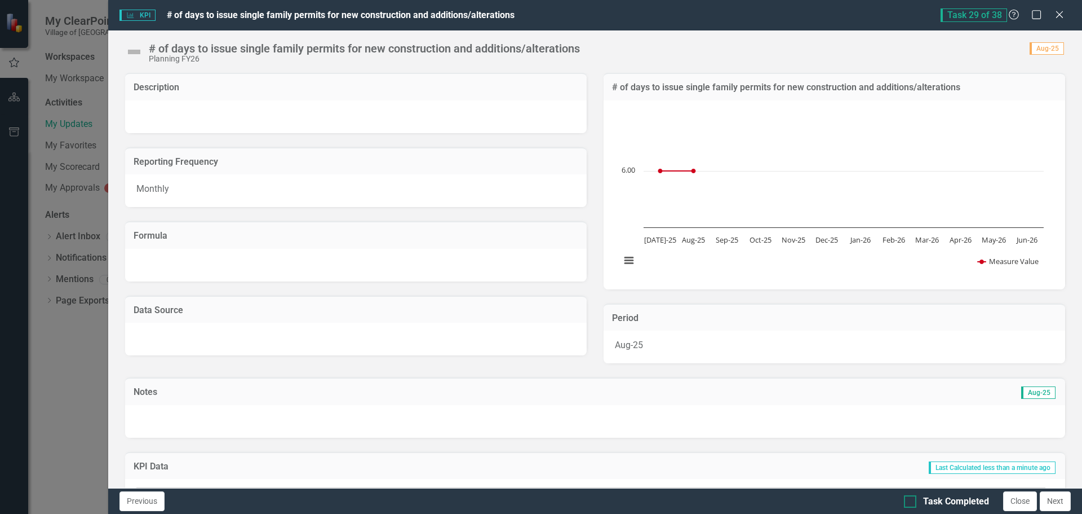
click at [914, 501] on div at bounding box center [910, 501] width 12 height 12
click at [912, 501] on input "Task Completed" at bounding box center [907, 498] width 7 height 7
checkbox input "true"
click at [1068, 502] on button "Next" at bounding box center [1055, 501] width 31 height 20
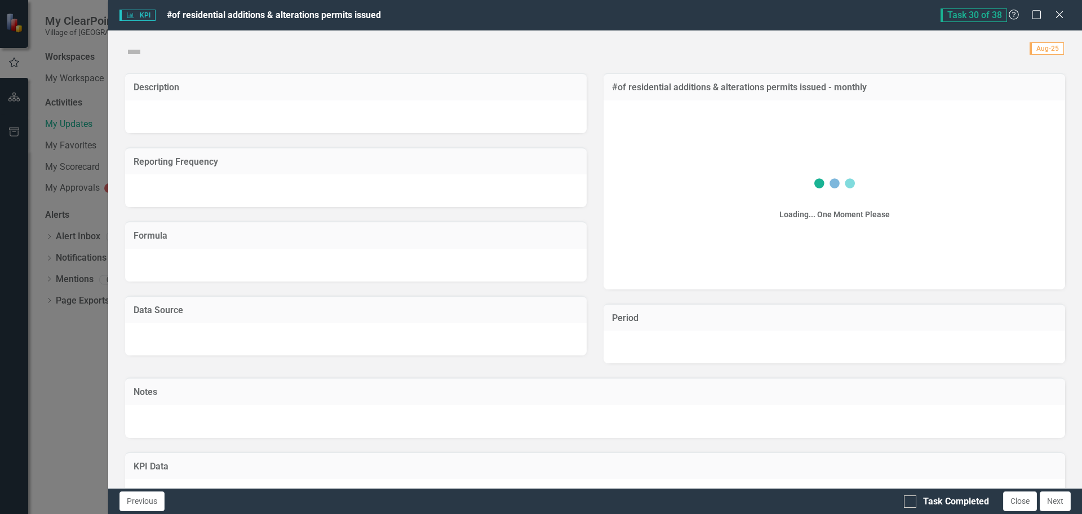
checkbox input "true"
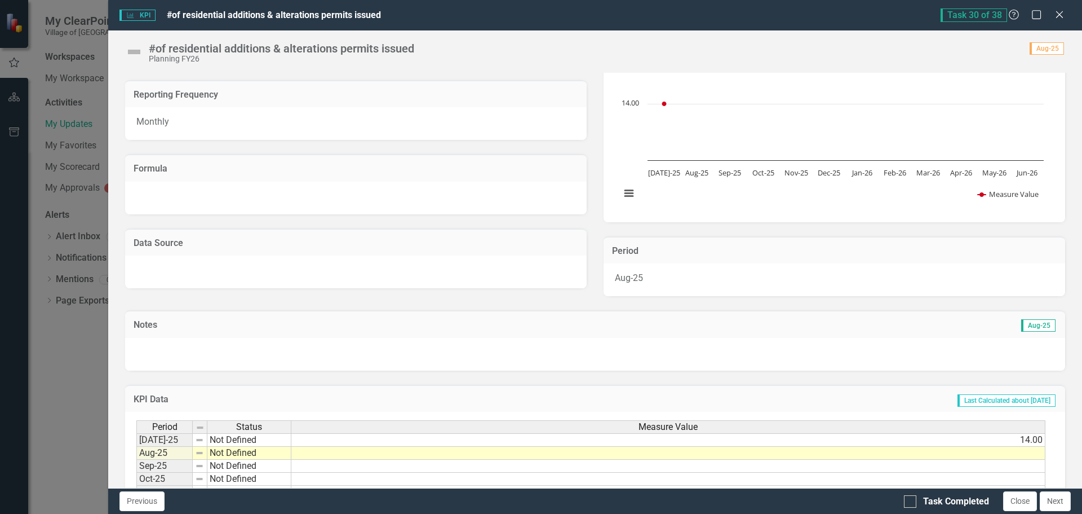
scroll to position [169, 0]
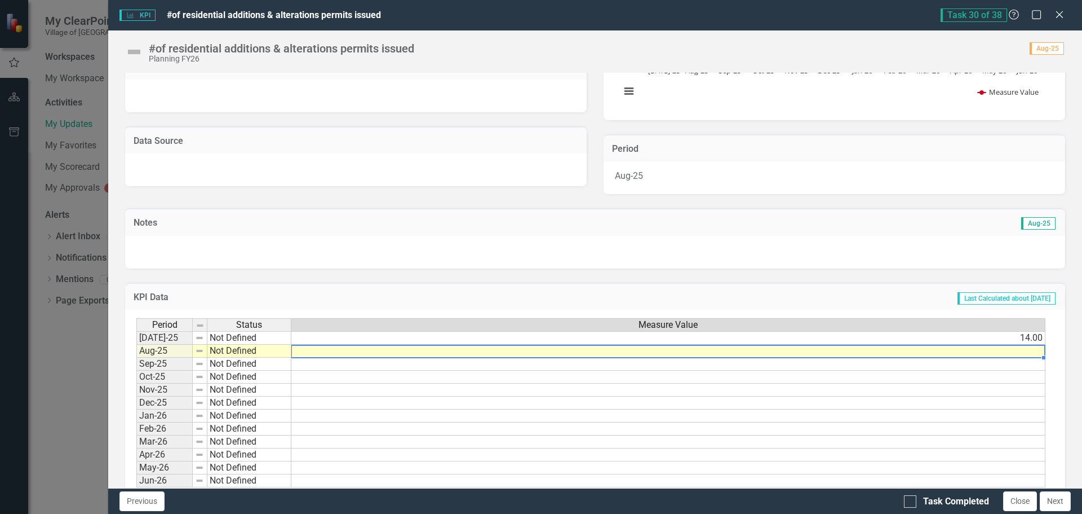
click at [1006, 349] on td at bounding box center [668, 350] width 754 height 13
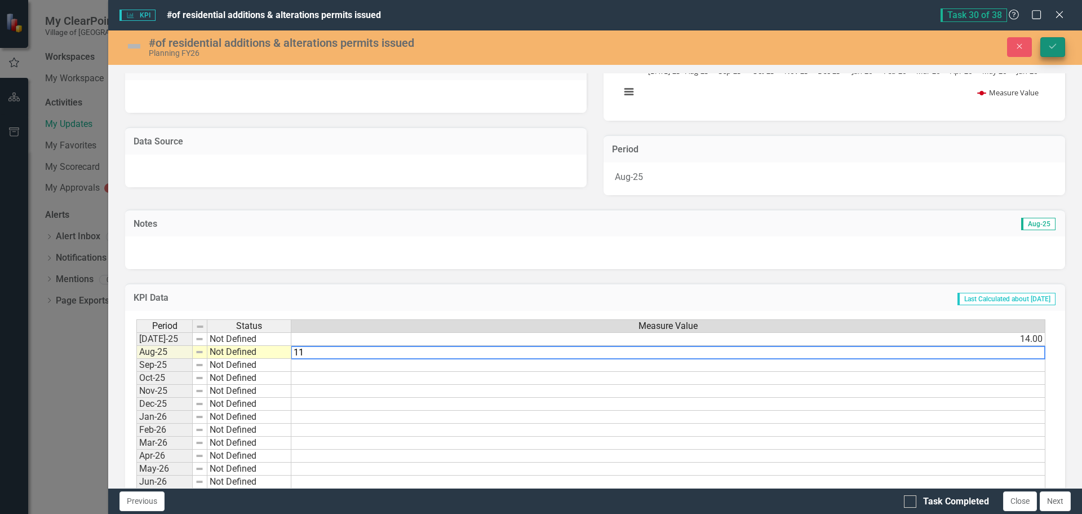
type textarea "11"
click at [1058, 50] on button "Save" at bounding box center [1053, 47] width 25 height 20
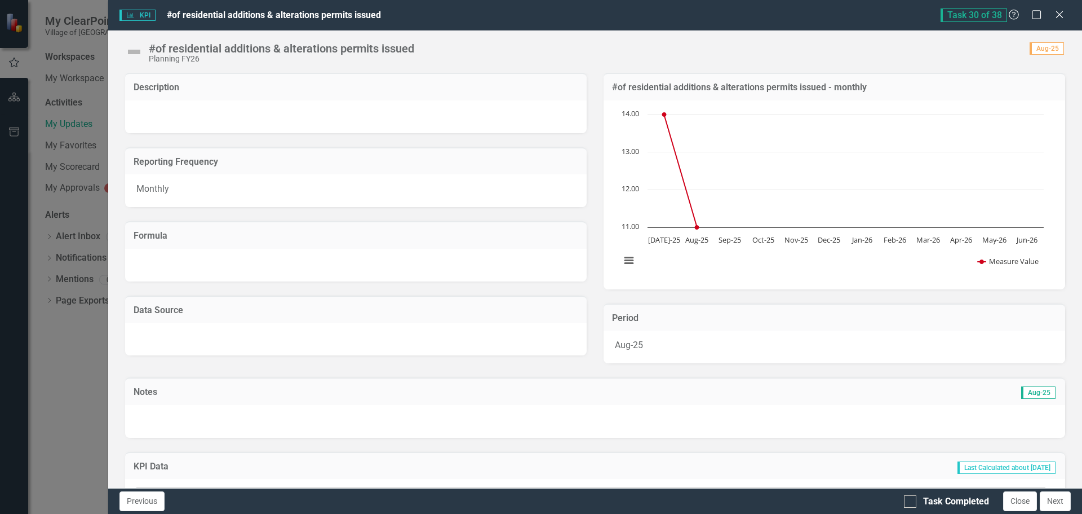
click at [902, 502] on div "Previous Task Completed Close Next" at bounding box center [595, 501] width 974 height 26
click at [912, 503] on div at bounding box center [910, 501] width 12 height 12
click at [912, 502] on input "Task Completed" at bounding box center [907, 498] width 7 height 7
checkbox input "true"
click at [1067, 503] on button "Next" at bounding box center [1055, 501] width 31 height 20
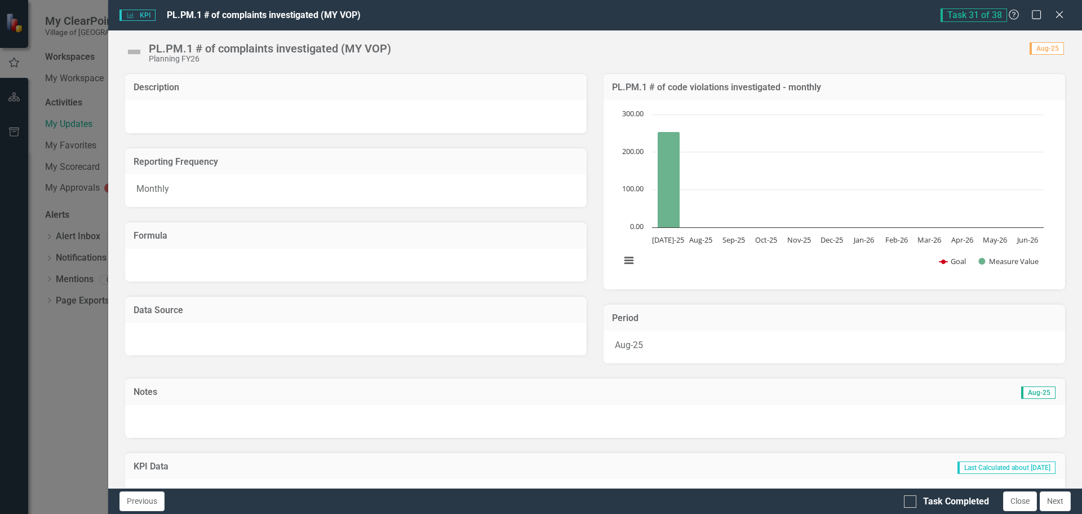
checkbox input "true"
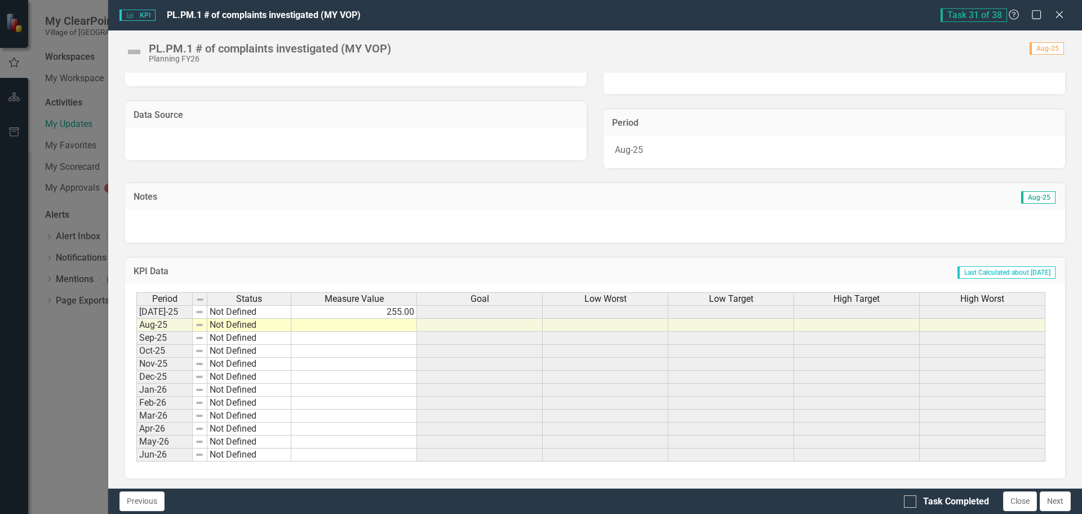
scroll to position [197, 0]
click at [392, 322] on td at bounding box center [354, 323] width 126 height 13
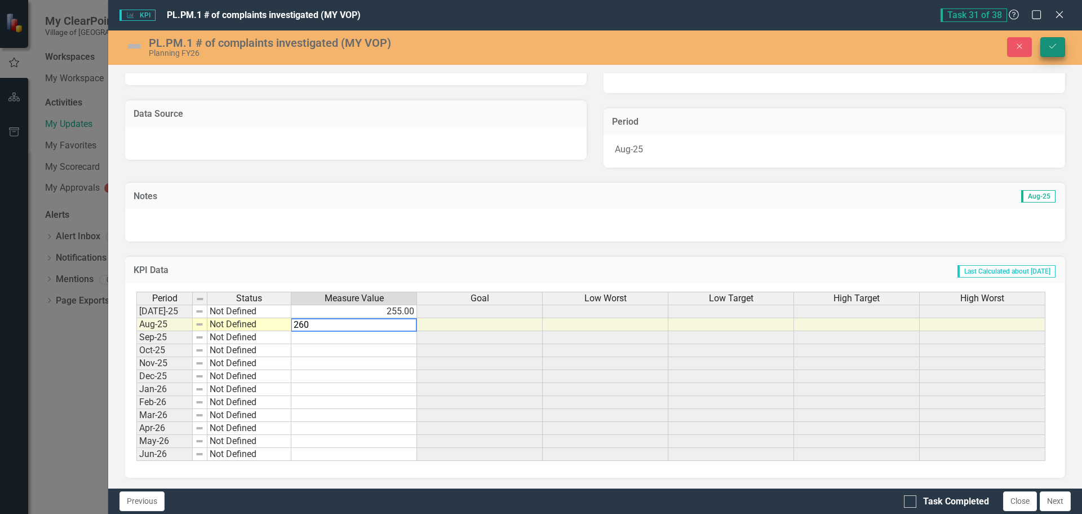
type textarea "260"
click at [1053, 42] on button "Save" at bounding box center [1053, 47] width 25 height 20
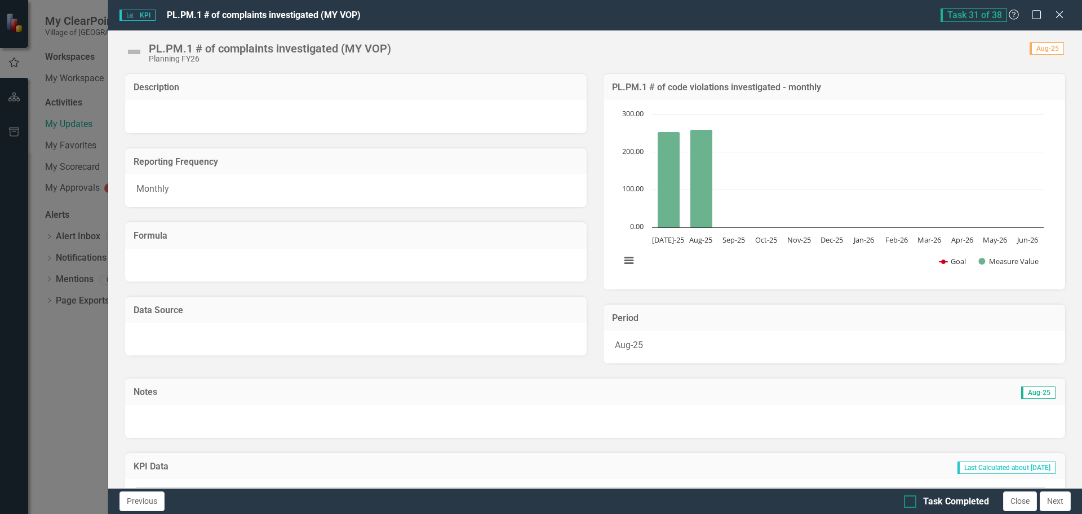
click at [913, 503] on div at bounding box center [910, 501] width 12 height 12
click at [912, 502] on input "Task Completed" at bounding box center [907, 498] width 7 height 7
checkbox input "true"
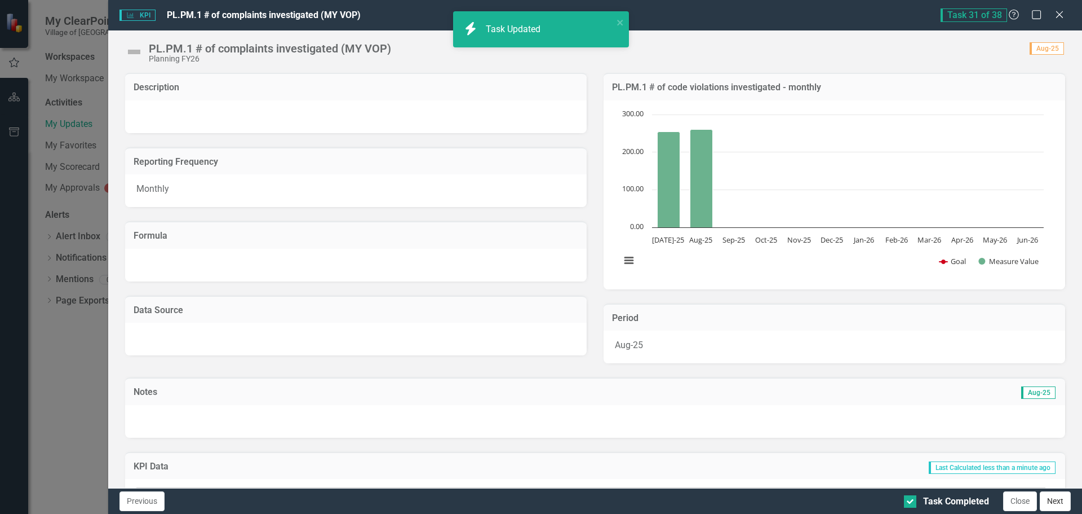
click at [1053, 501] on button "Next" at bounding box center [1055, 501] width 31 height 20
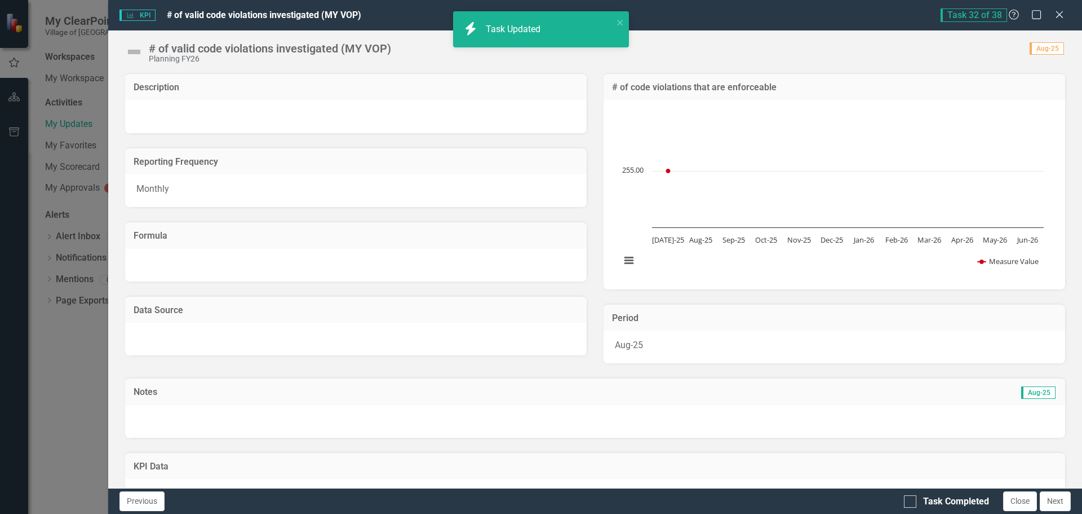
checkbox input "true"
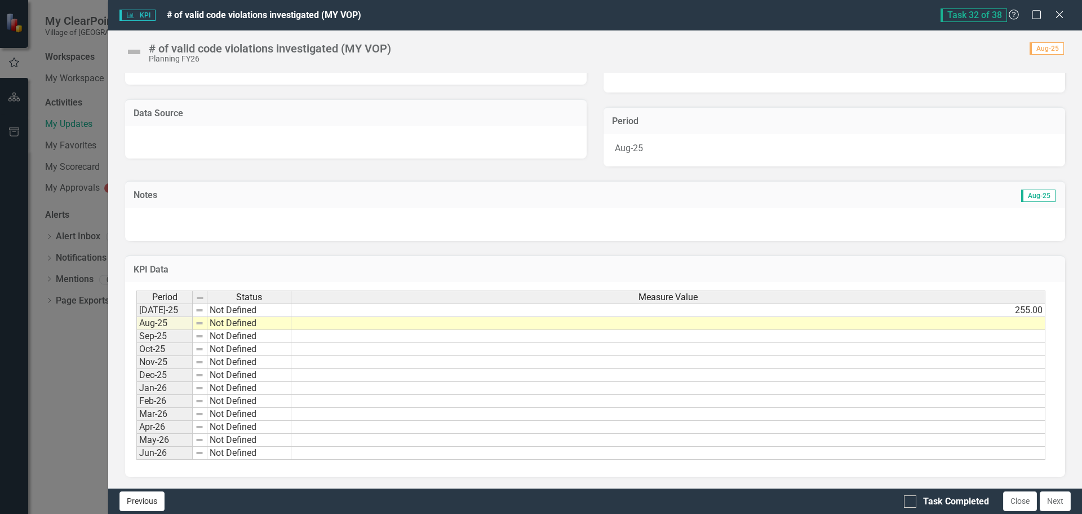
click at [125, 505] on button "Previous" at bounding box center [142, 501] width 45 height 20
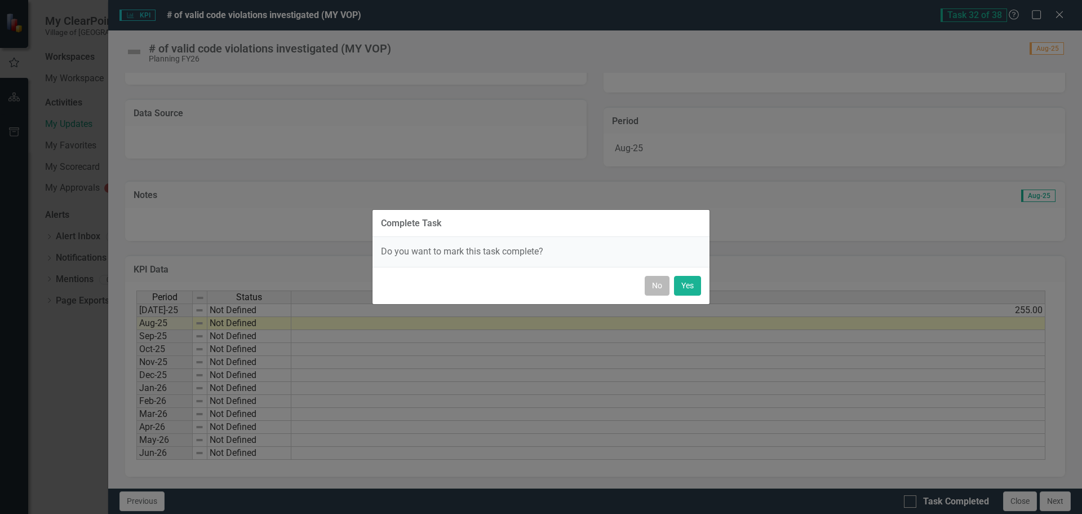
click at [653, 289] on button "No" at bounding box center [657, 286] width 25 height 20
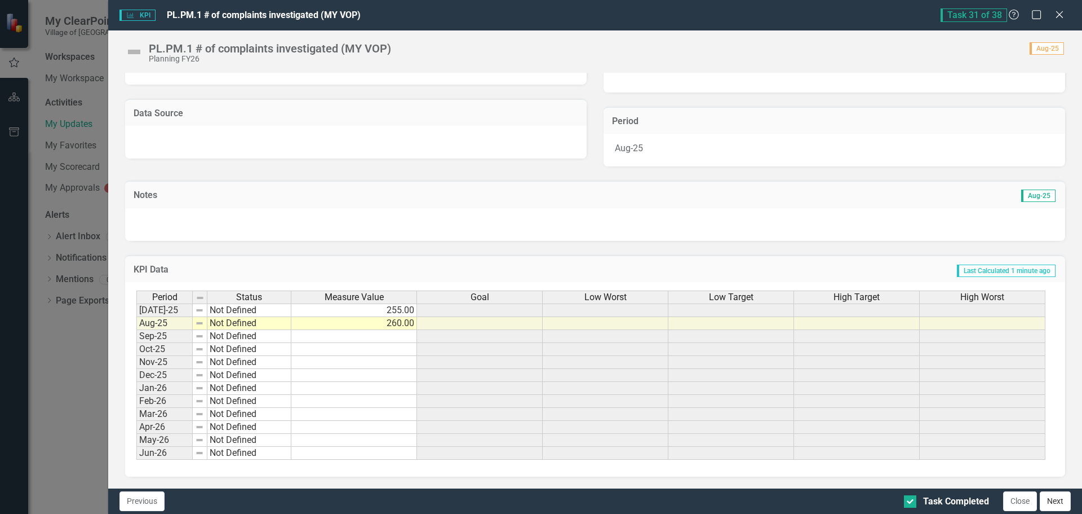
click at [1063, 499] on button "Next" at bounding box center [1055, 501] width 31 height 20
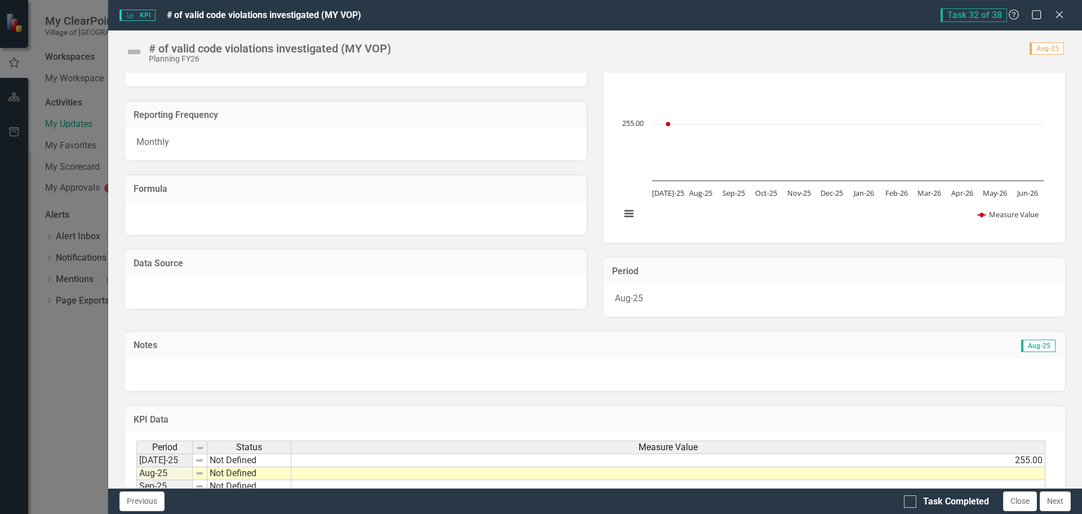
scroll to position [113, 0]
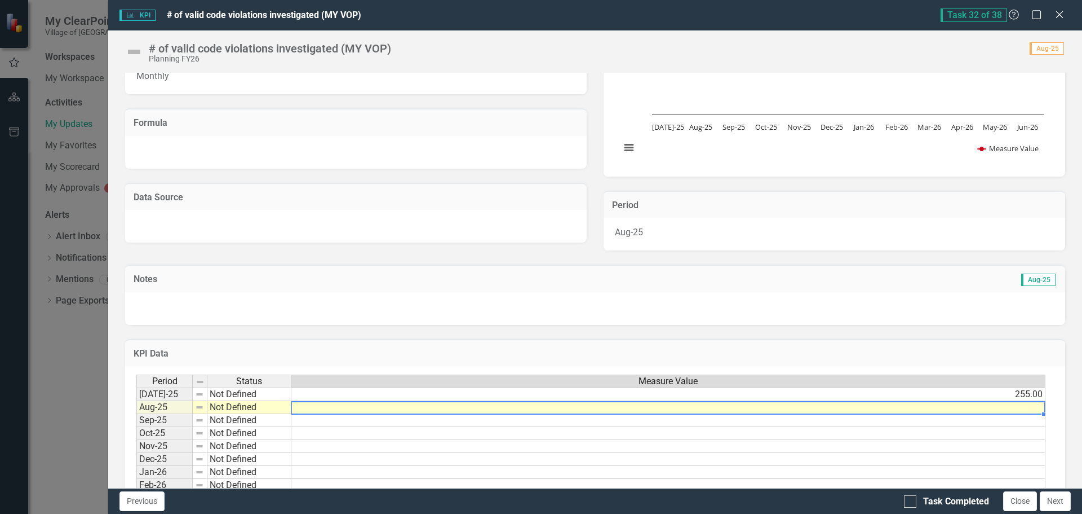
click at [136, 413] on div "Period Status Measure Value [DATE]-25 Not Defined 255.00 Aug-25 Not Defined Sep…" at bounding box center [136, 458] width 0 height 169
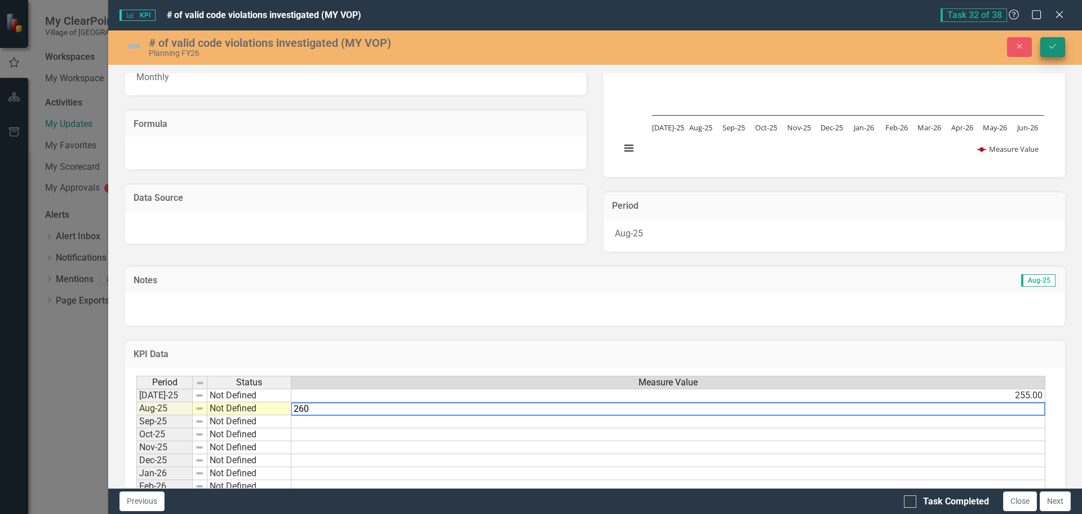
type textarea "260"
click at [1052, 51] on button "Save" at bounding box center [1053, 47] width 25 height 20
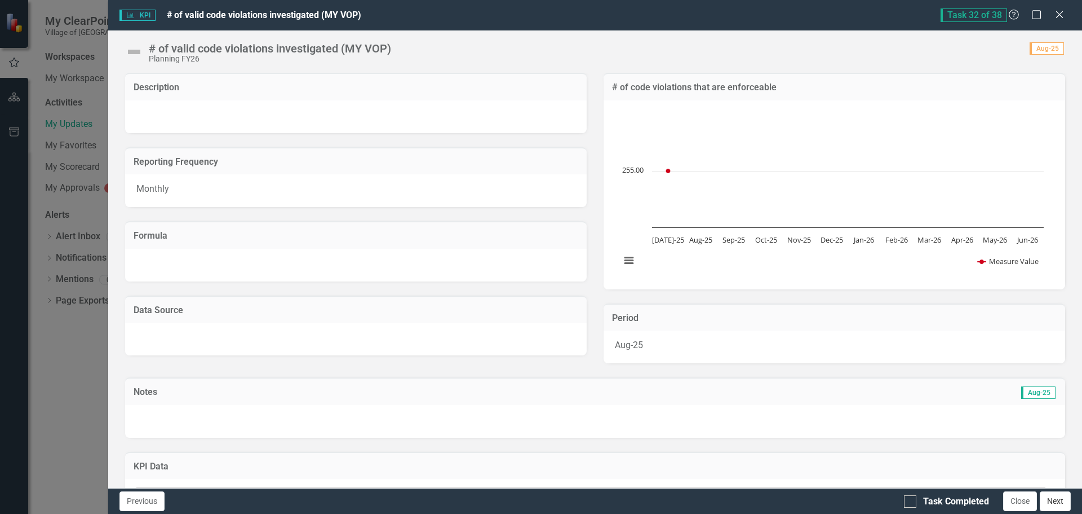
click at [1059, 501] on button "Next" at bounding box center [1055, 501] width 31 height 20
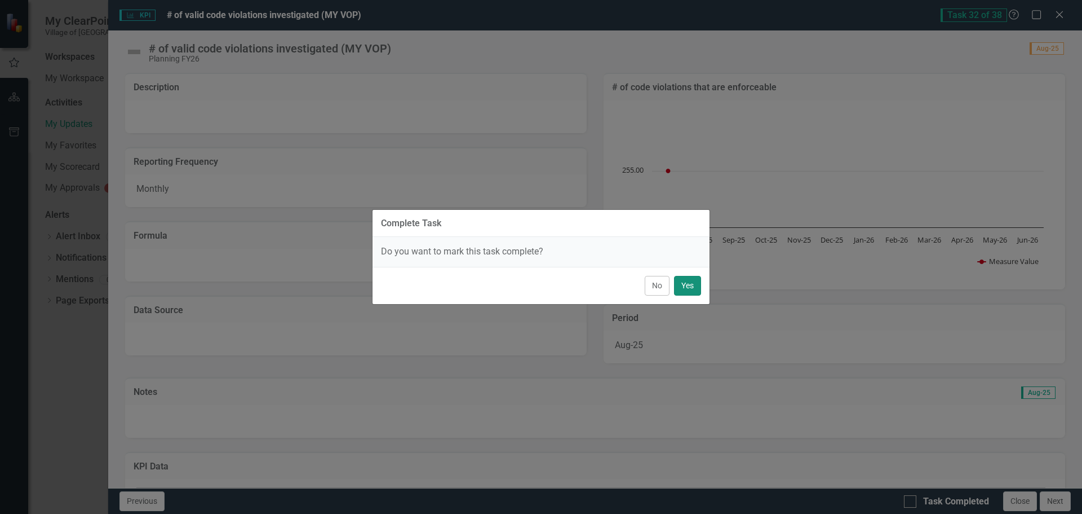
click at [683, 285] on button "Yes" at bounding box center [687, 286] width 27 height 20
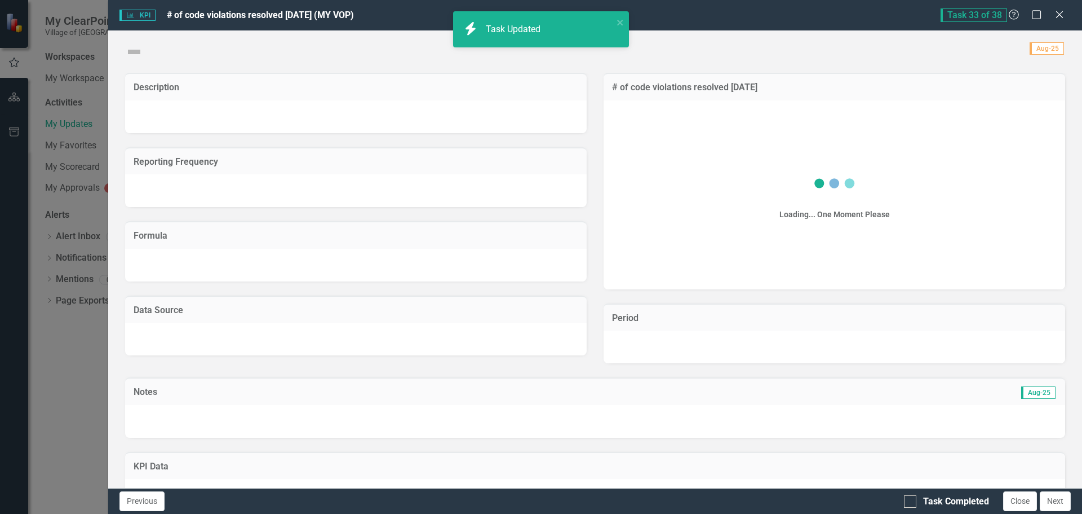
checkbox input "true"
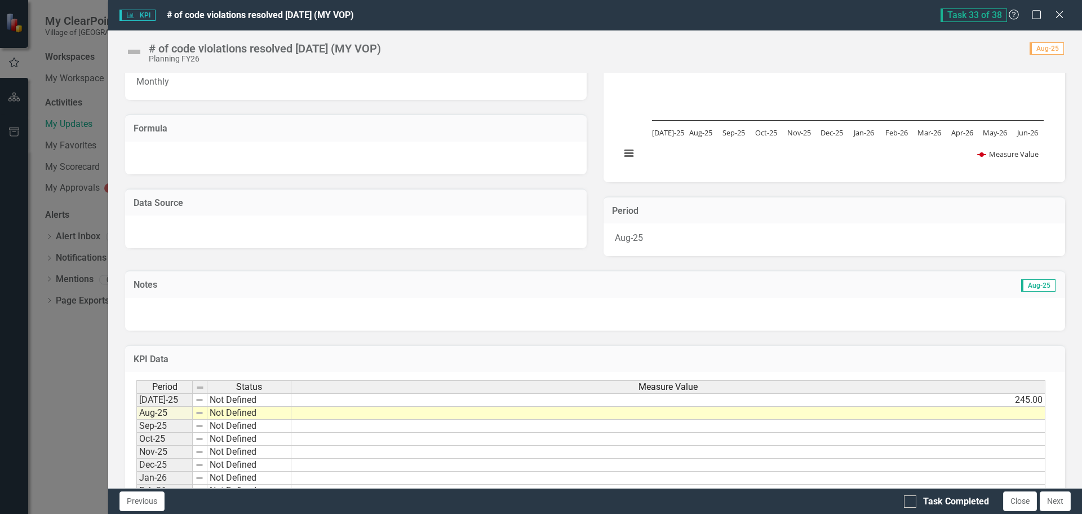
scroll to position [169, 0]
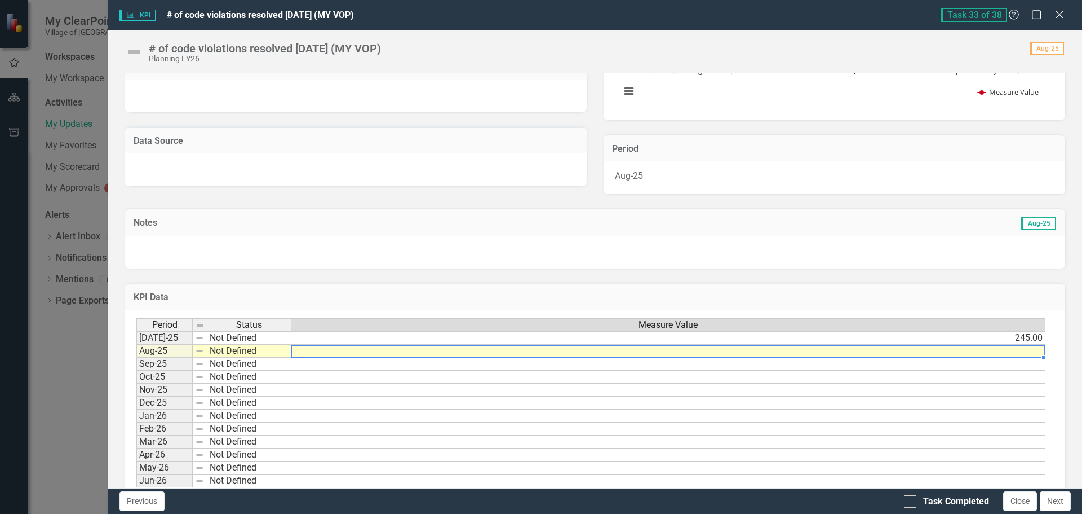
click at [1004, 353] on td at bounding box center [668, 350] width 754 height 13
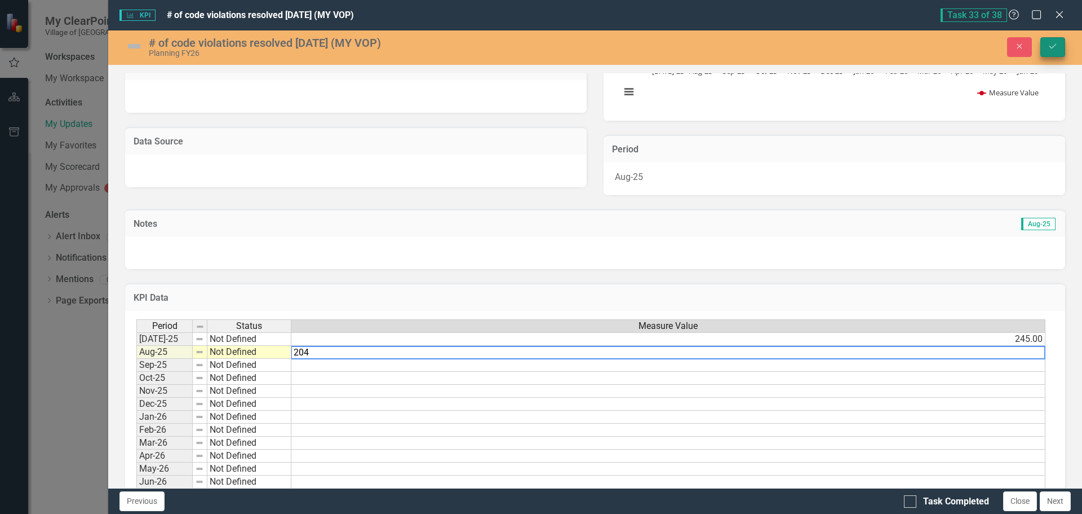
type textarea "204"
click at [1054, 43] on icon "Save" at bounding box center [1053, 46] width 10 height 8
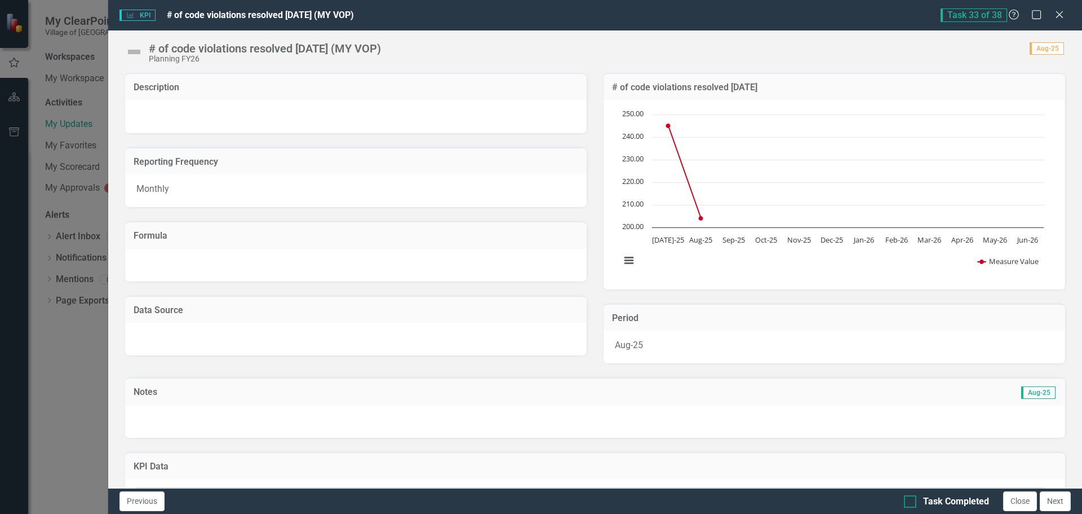
click at [914, 502] on div at bounding box center [910, 501] width 12 height 12
click at [912, 502] on input "Task Completed" at bounding box center [907, 498] width 7 height 7
checkbox input "true"
click at [1059, 497] on button "Next" at bounding box center [1055, 501] width 31 height 20
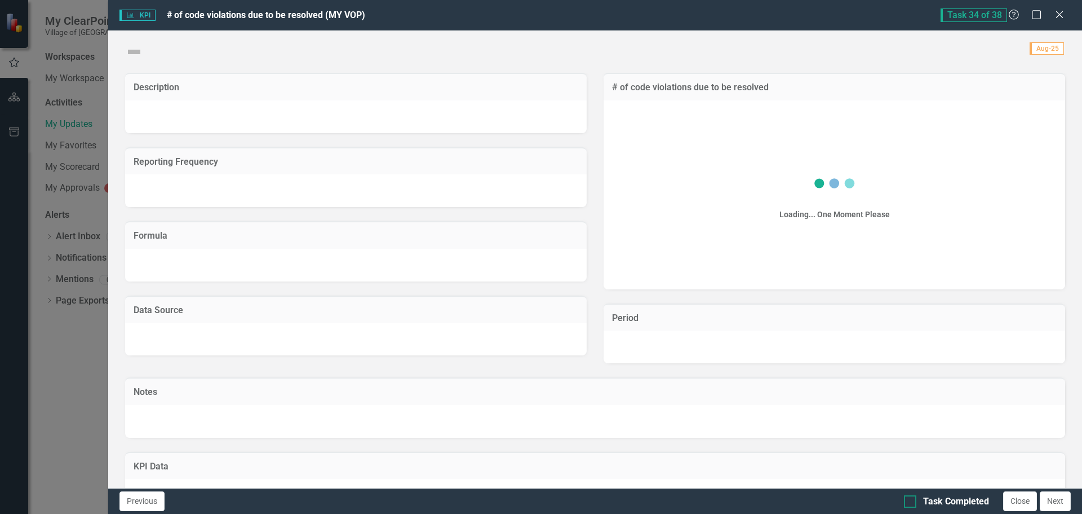
checkbox input "true"
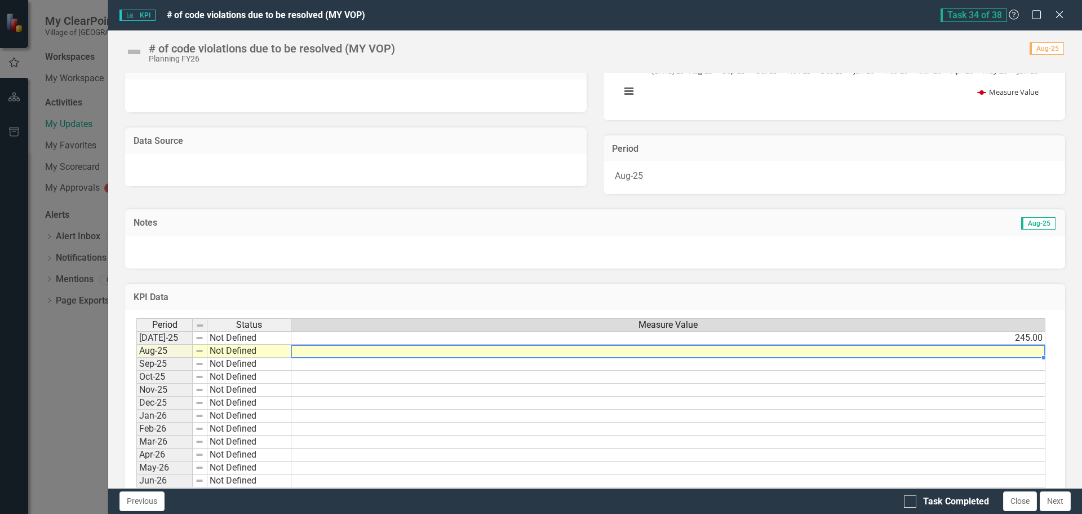
click at [1023, 352] on td at bounding box center [668, 350] width 754 height 13
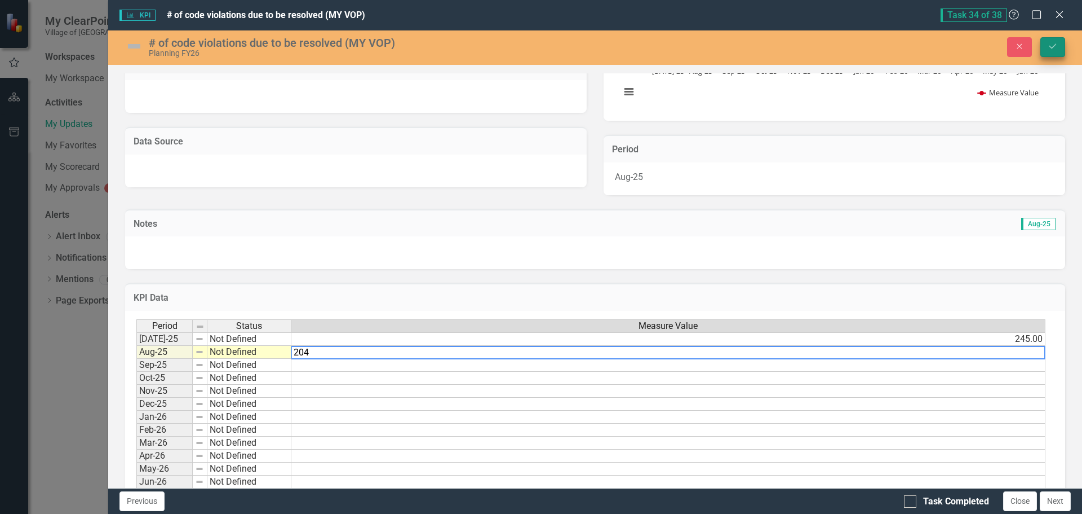
type textarea "204"
click at [1053, 45] on icon "Save" at bounding box center [1053, 46] width 10 height 8
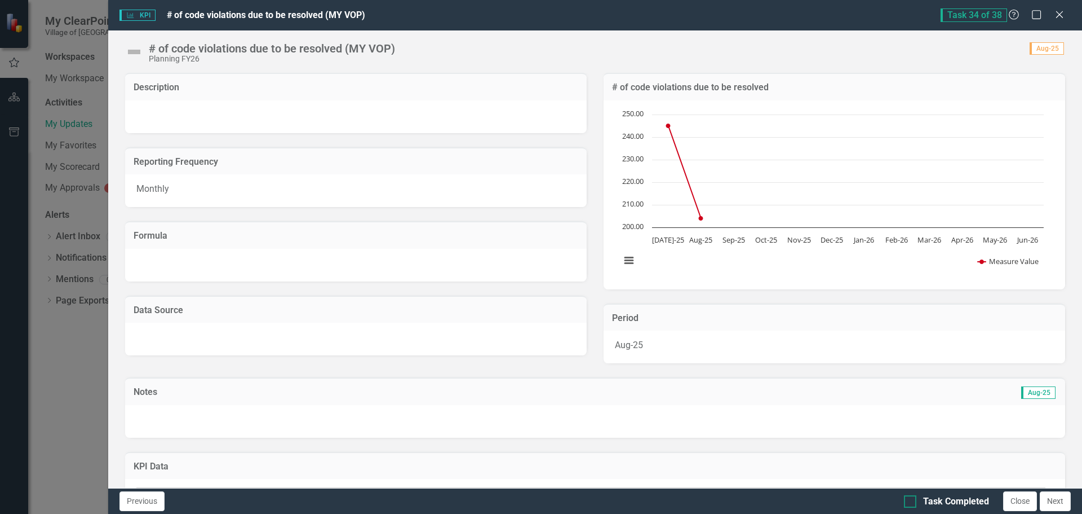
click at [909, 500] on input "Task Completed" at bounding box center [907, 498] width 7 height 7
checkbox input "true"
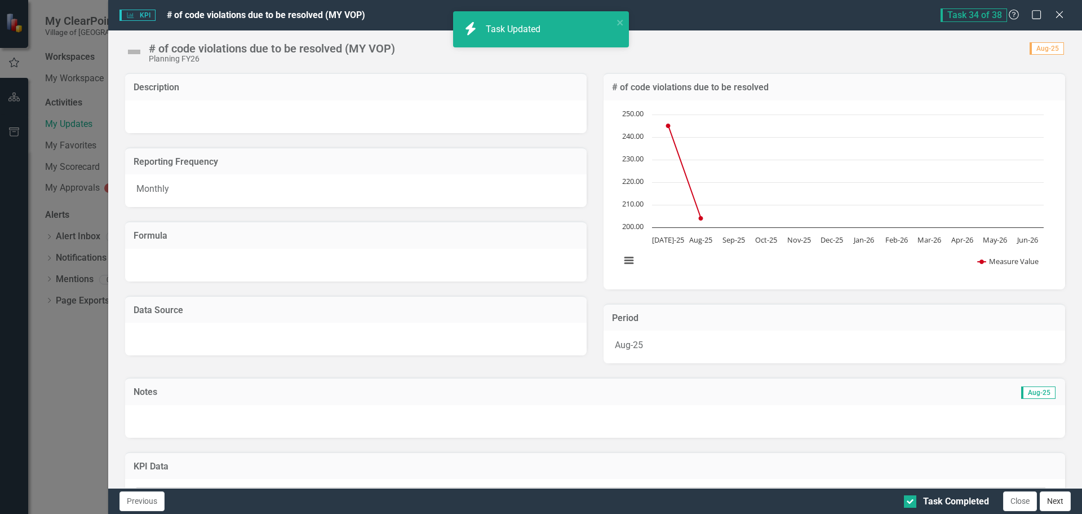
click at [1063, 502] on button "Next" at bounding box center [1055, 501] width 31 height 20
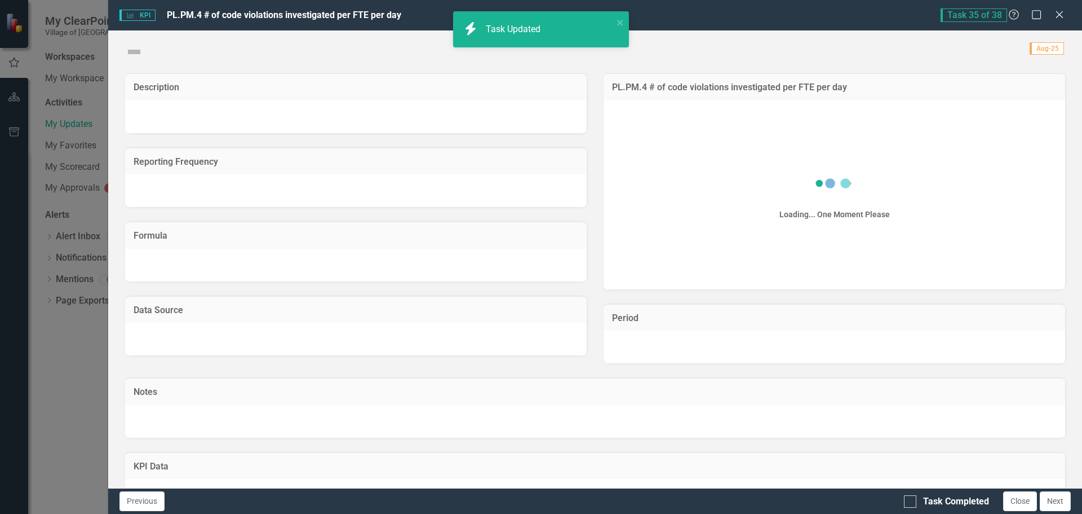
checkbox input "true"
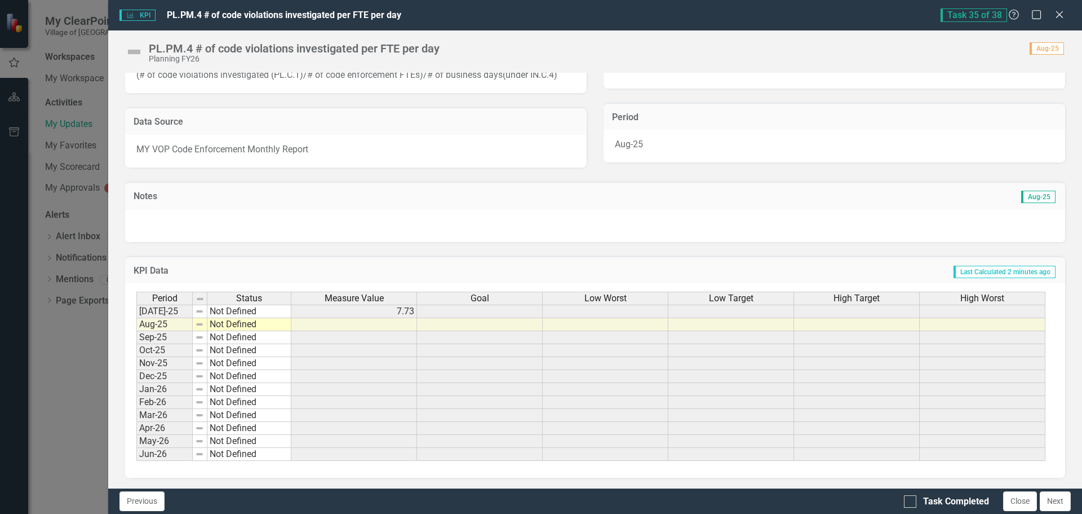
scroll to position [202, 0]
click at [373, 322] on td at bounding box center [354, 323] width 126 height 13
click at [916, 504] on div at bounding box center [910, 501] width 12 height 12
click at [912, 502] on input "Task Completed" at bounding box center [907, 498] width 7 height 7
checkbox input "true"
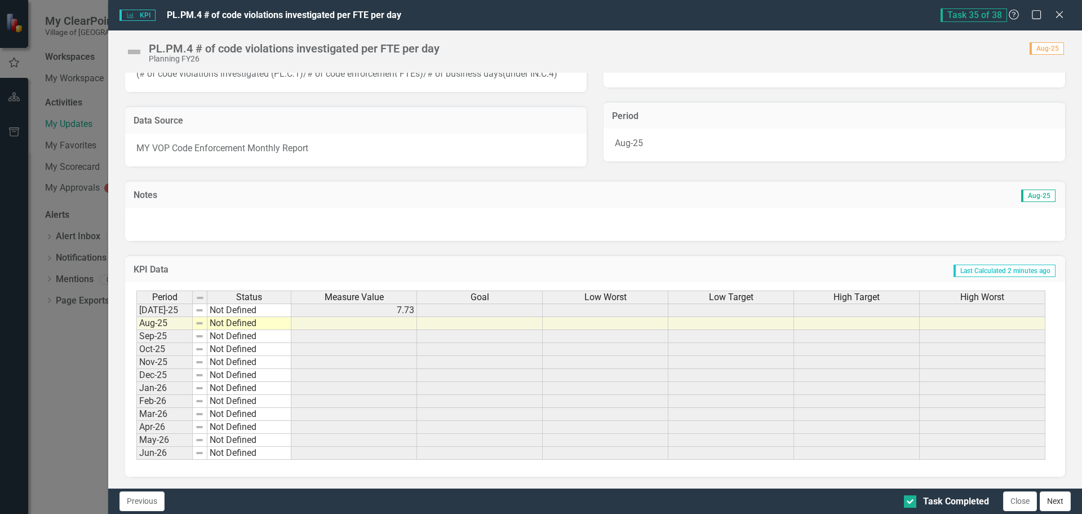
click at [1063, 501] on button "Next" at bounding box center [1055, 501] width 31 height 20
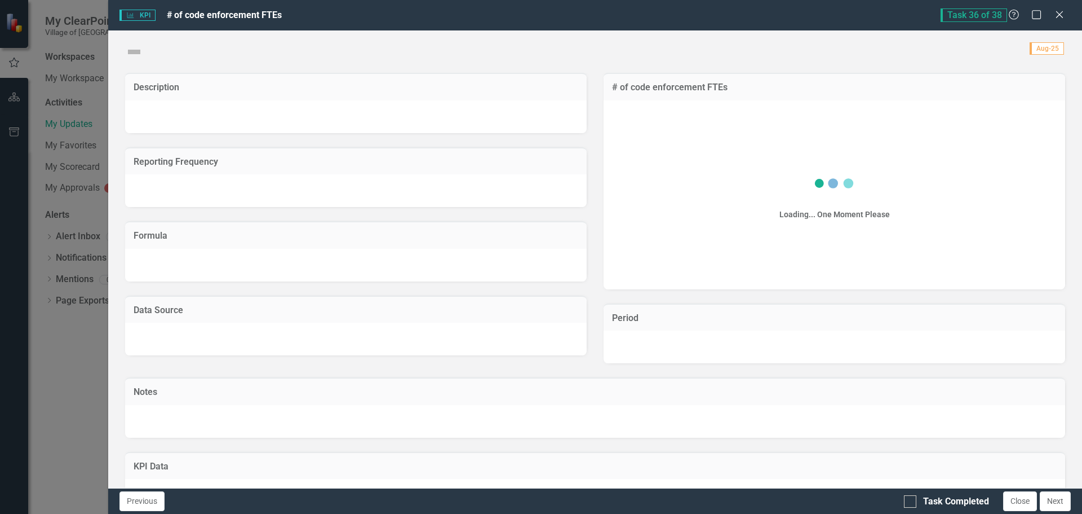
checkbox input "true"
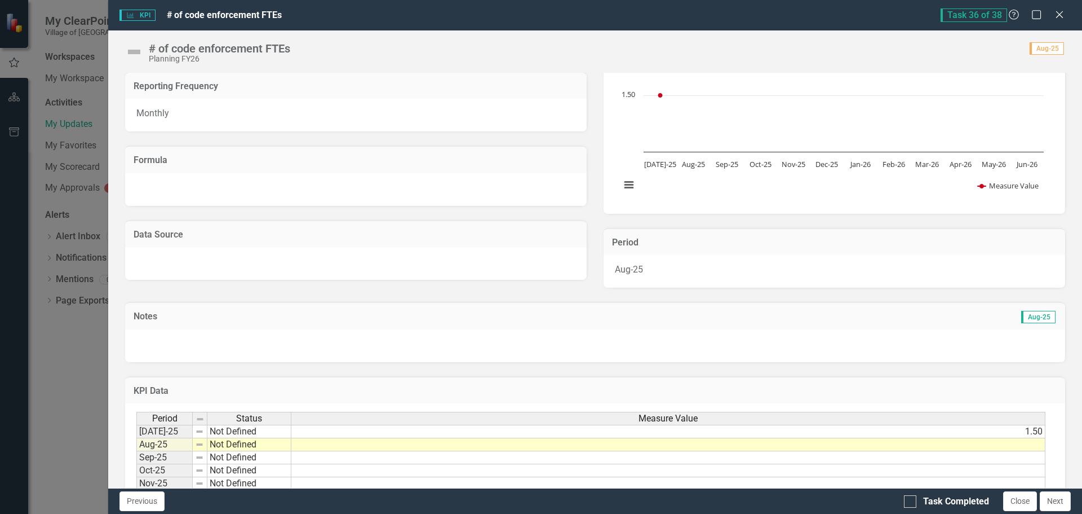
scroll to position [197, 0]
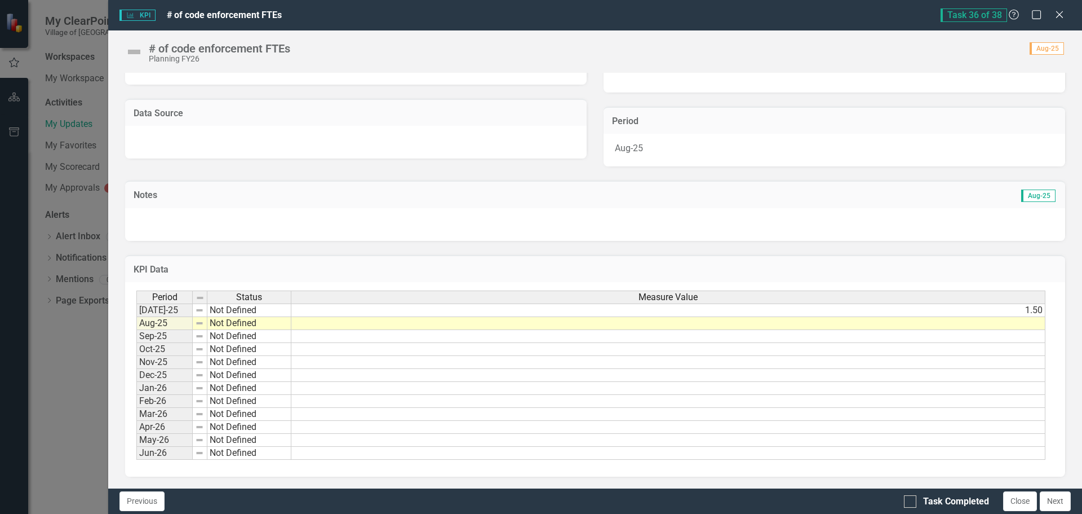
click at [970, 319] on td at bounding box center [668, 323] width 754 height 13
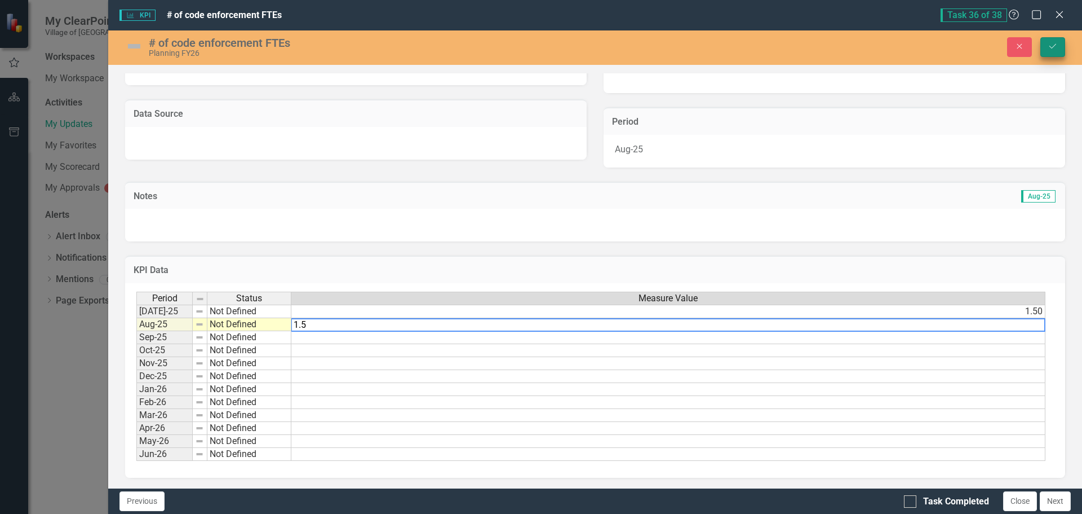
type textarea "1.5"
click at [1054, 48] on icon "Save" at bounding box center [1053, 46] width 10 height 8
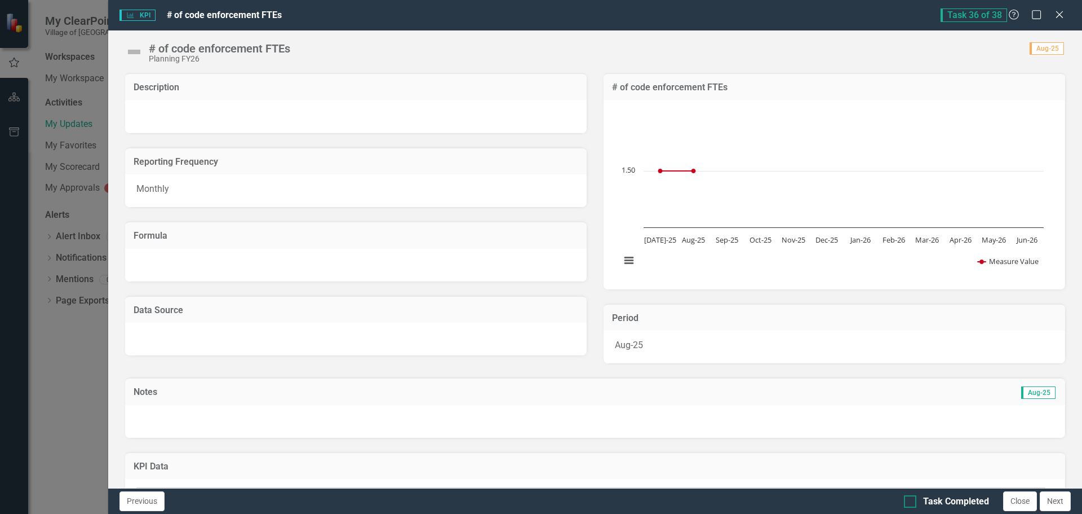
click at [915, 502] on div at bounding box center [910, 501] width 12 height 12
click at [912, 502] on input "Task Completed" at bounding box center [907, 498] width 7 height 7
checkbox input "true"
click at [1066, 497] on button "Next" at bounding box center [1055, 501] width 31 height 20
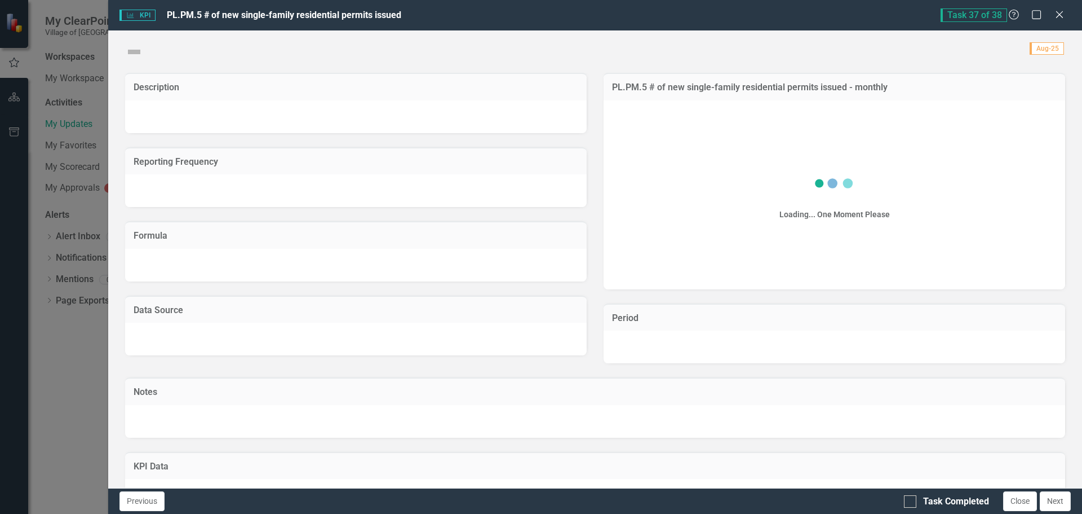
checkbox input "true"
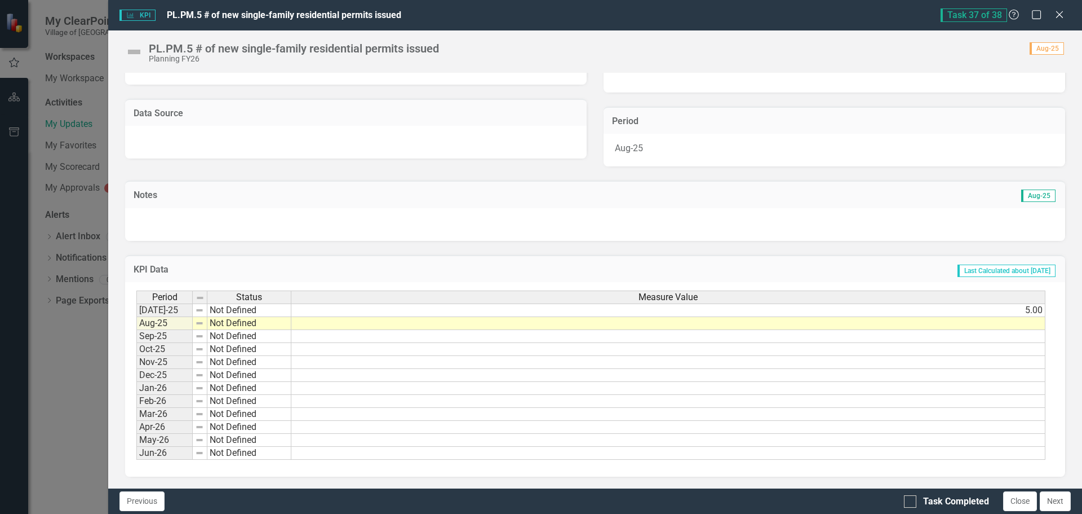
click at [136, 330] on div "Period Status Measure Value [DATE]-25 Not Defined 5.00 Aug-25 Not Defined Sep-2…" at bounding box center [136, 374] width 0 height 169
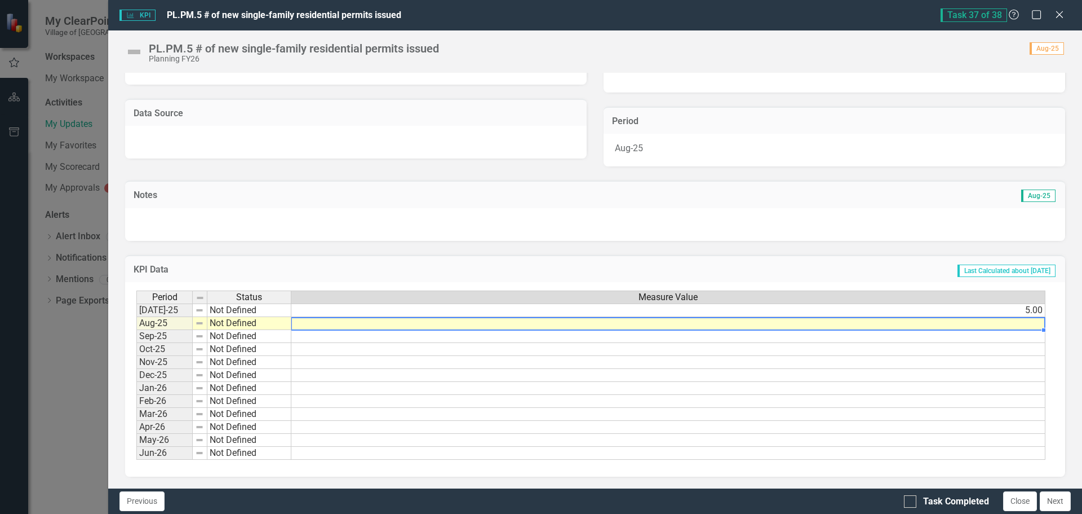
click at [1028, 327] on td at bounding box center [668, 323] width 754 height 13
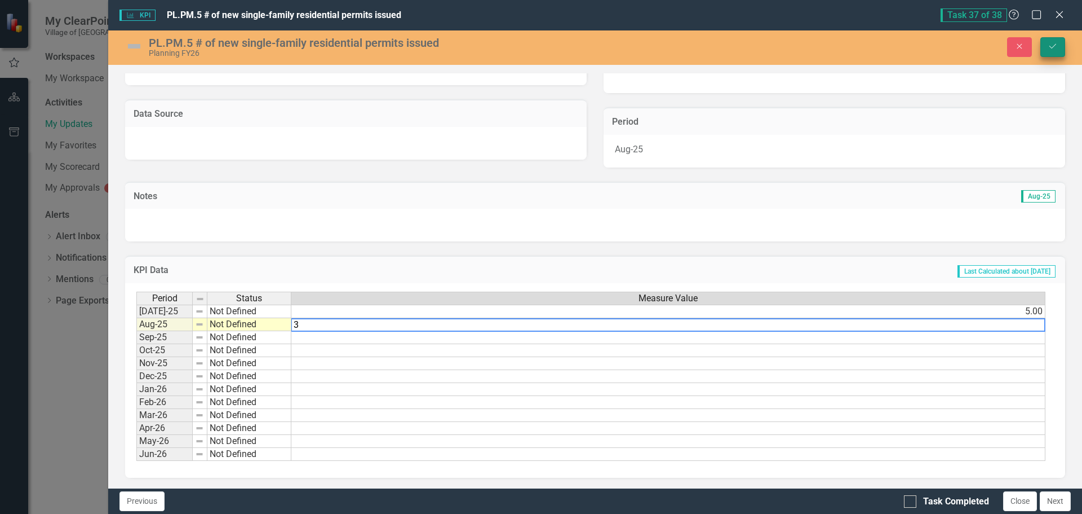
type textarea "3"
click at [1050, 44] on icon "Save" at bounding box center [1053, 46] width 10 height 8
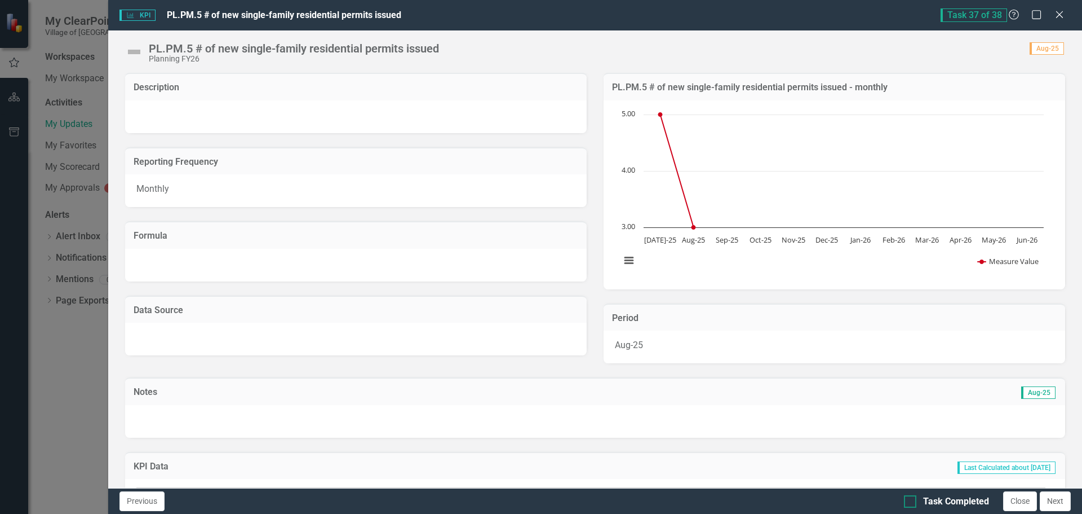
click at [912, 498] on div at bounding box center [910, 501] width 12 height 12
click at [912, 498] on input "Task Completed" at bounding box center [907, 498] width 7 height 7
checkbox input "true"
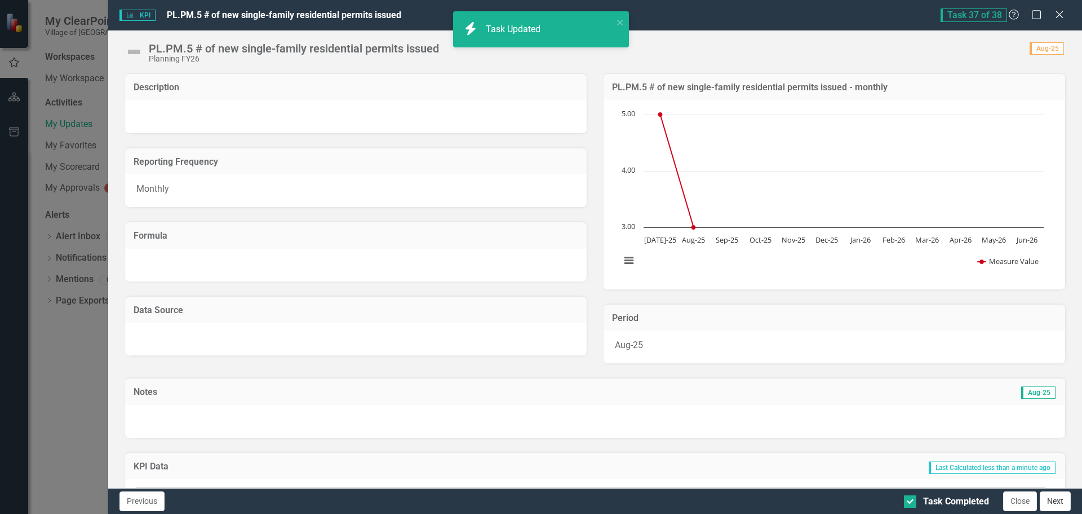
click at [1053, 500] on button "Next" at bounding box center [1055, 501] width 31 height 20
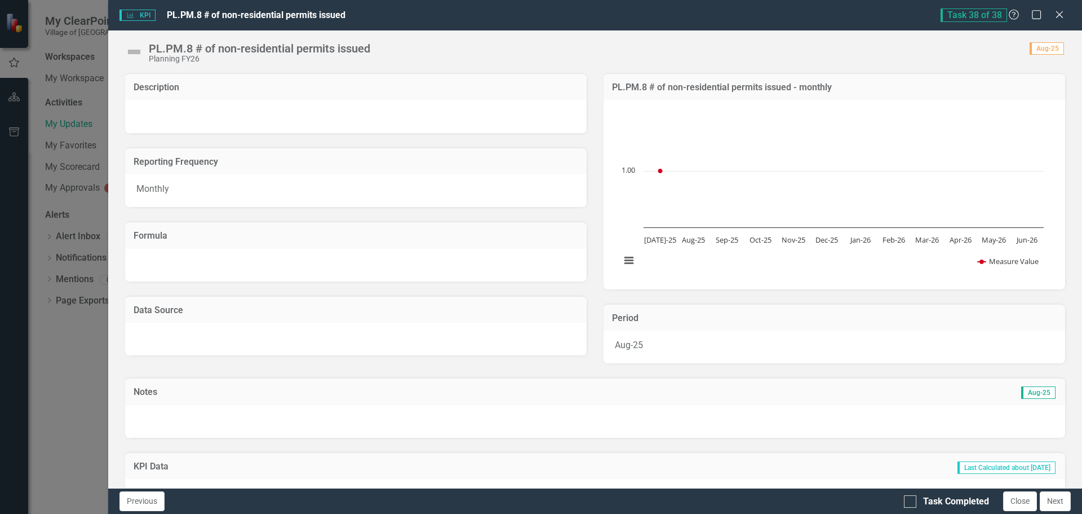
checkbox input "true"
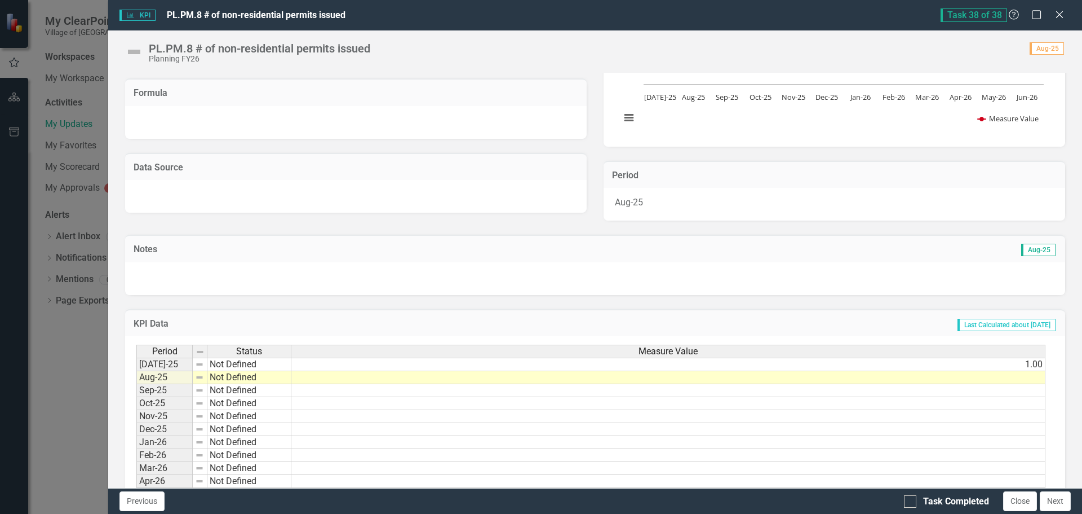
scroll to position [169, 0]
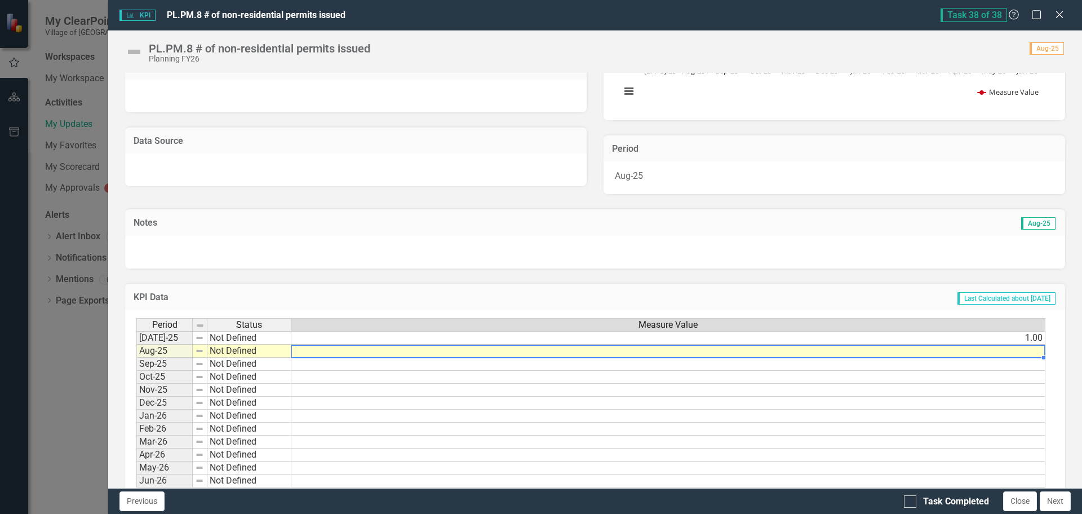
click at [1025, 350] on td at bounding box center [668, 350] width 754 height 13
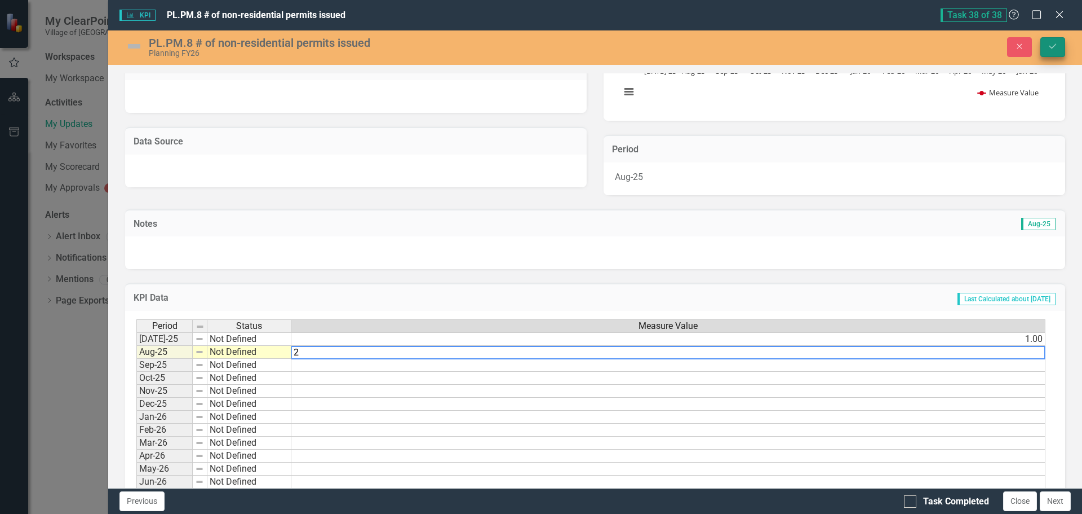
type textarea "2"
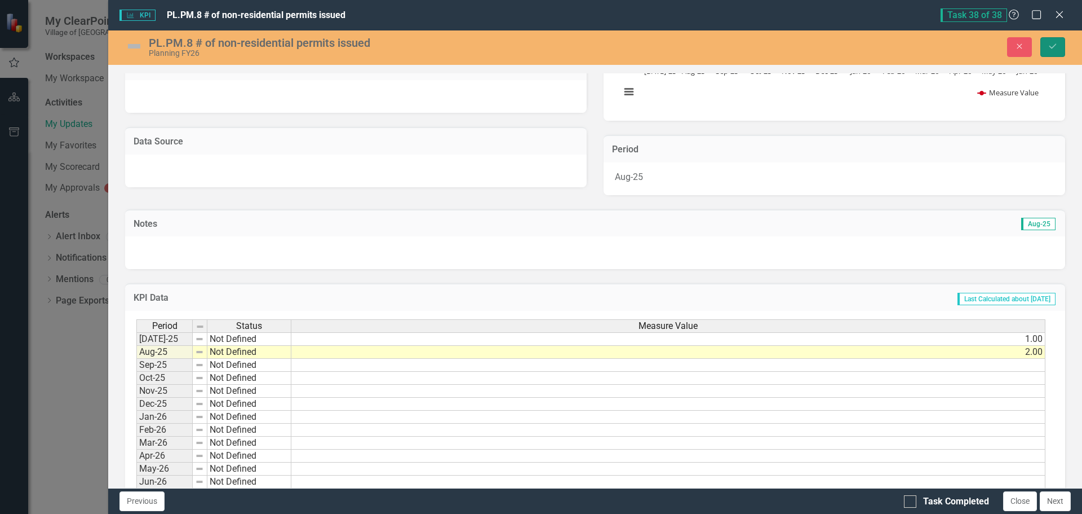
click at [1051, 46] on icon "Save" at bounding box center [1053, 46] width 10 height 8
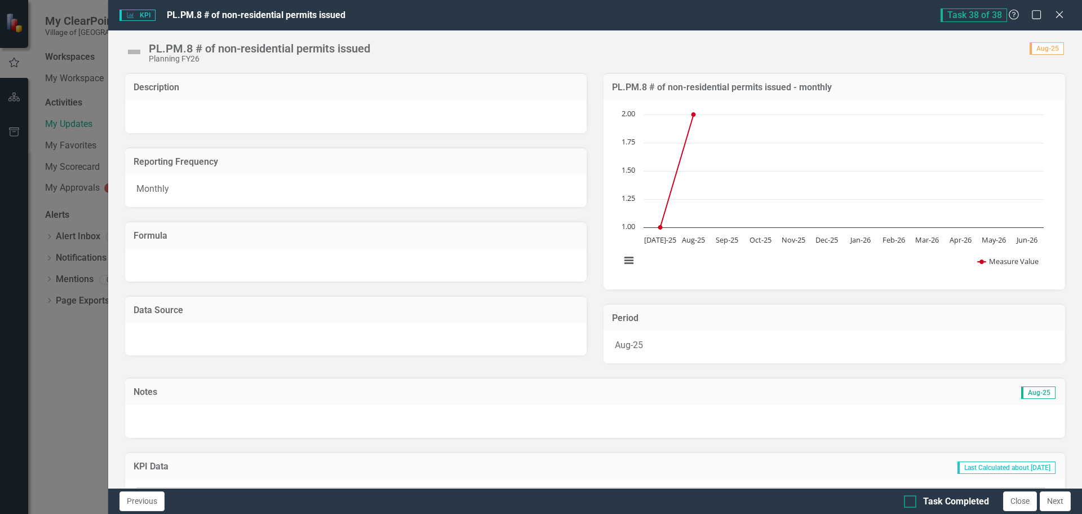
click at [909, 501] on input "Task Completed" at bounding box center [907, 498] width 7 height 7
checkbox input "true"
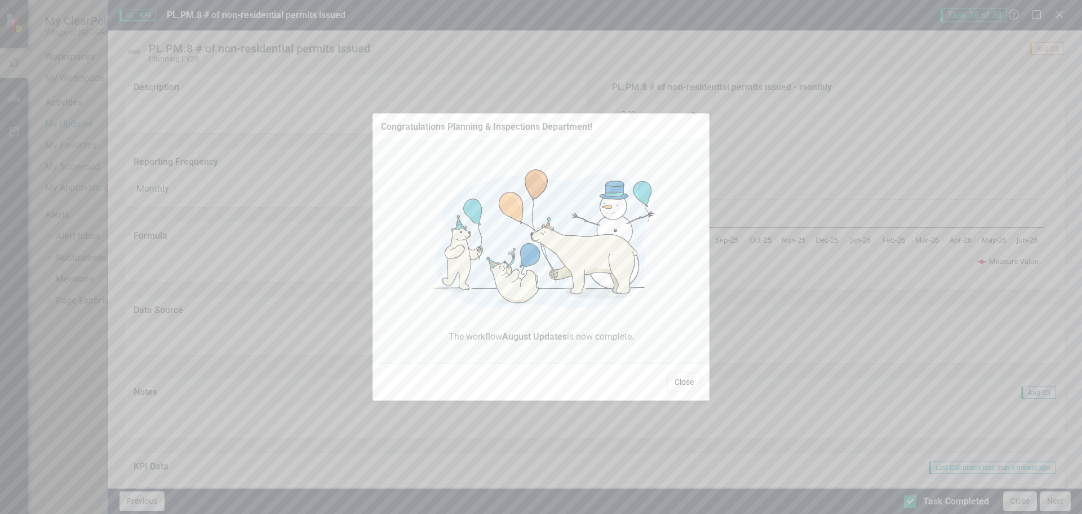
click at [693, 378] on button "Close" at bounding box center [685, 382] width 34 height 20
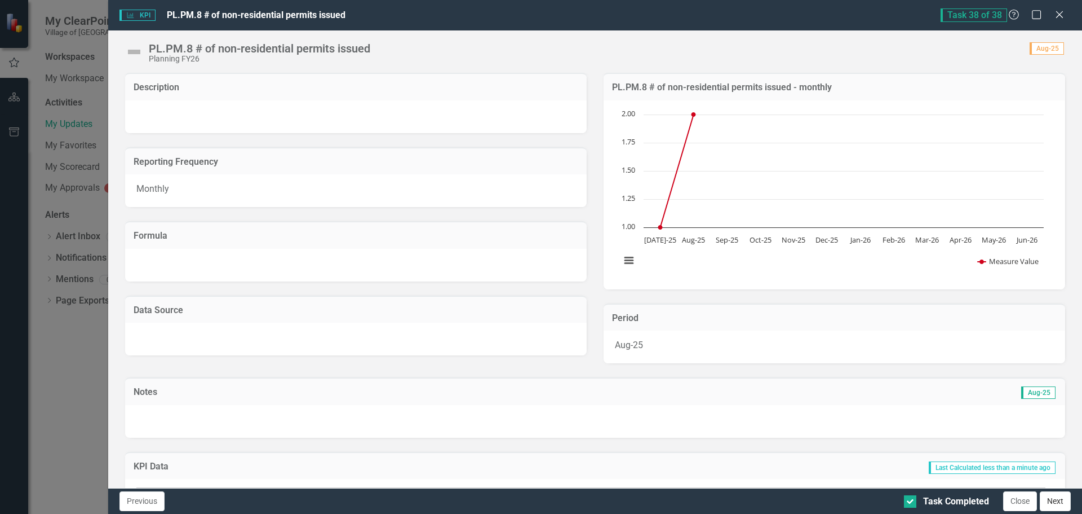
click at [1058, 497] on button "Next" at bounding box center [1055, 501] width 31 height 20
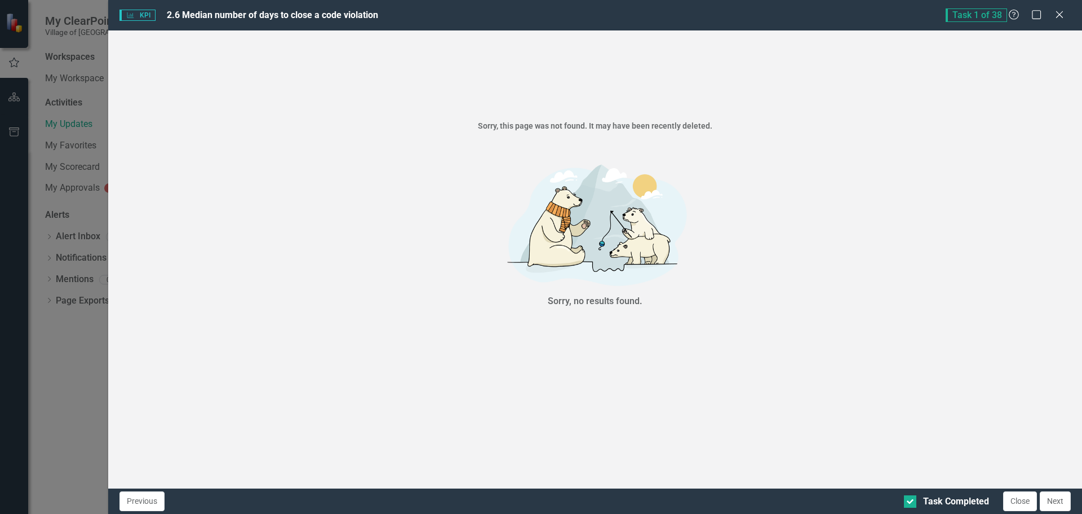
checkbox input "true"
click at [1068, 498] on button "Next" at bounding box center [1055, 501] width 31 height 20
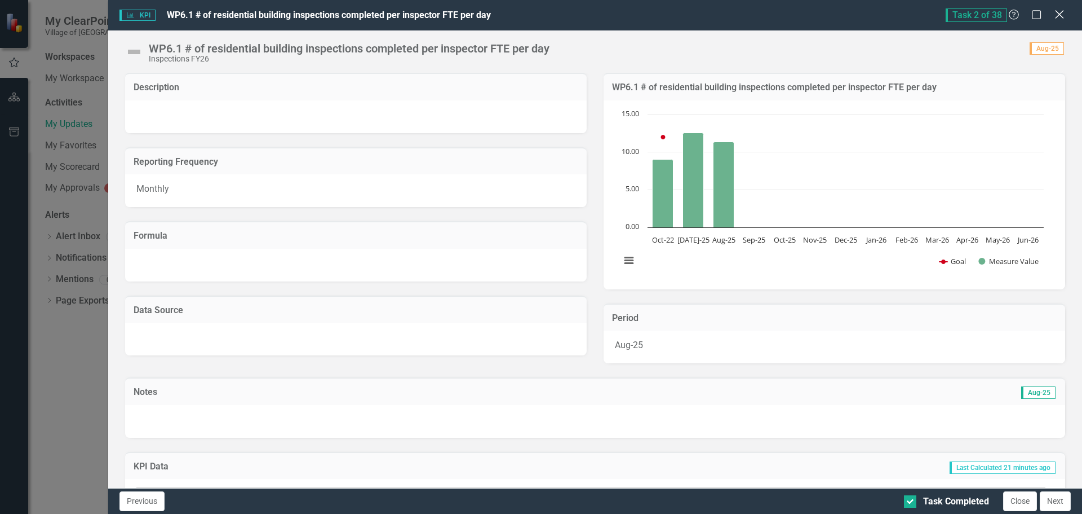
click at [1059, 13] on icon at bounding box center [1059, 14] width 8 height 8
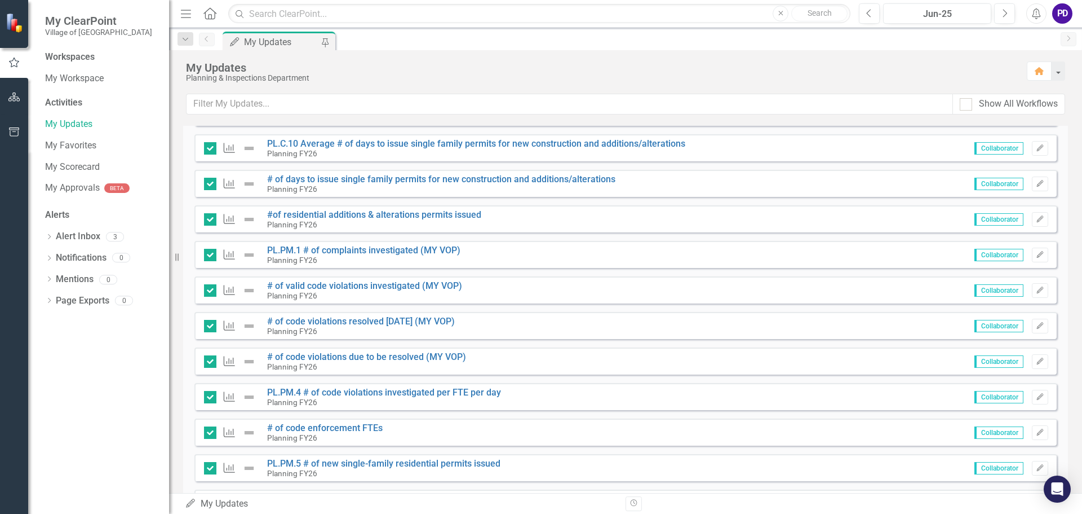
scroll to position [1045, 0]
